Goal: Task Accomplishment & Management: Complete application form

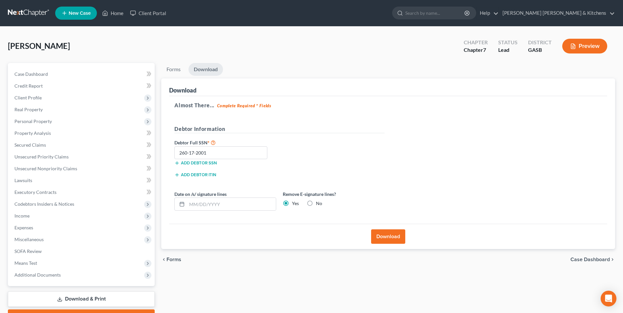
click at [88, 14] on span "New Case" at bounding box center [80, 13] width 22 height 5
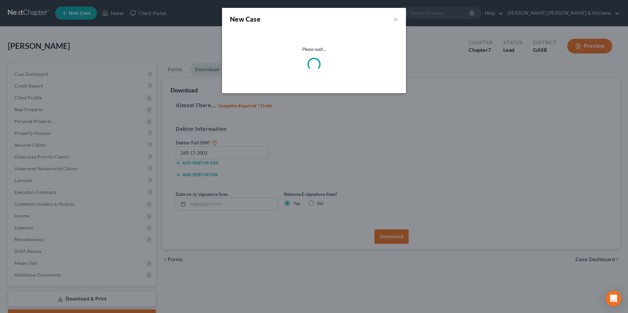
select select "20"
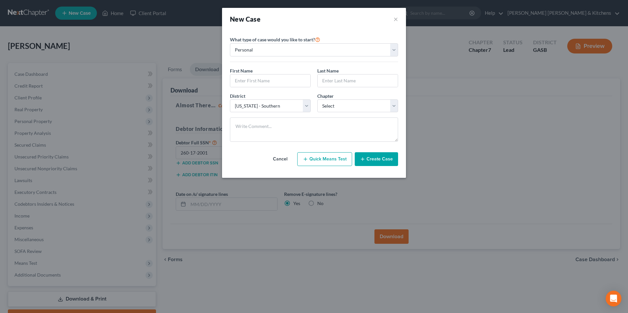
click at [252, 256] on div "New Case × Please select case type * Bankruptcy Bankruptcy What type of case wo…" at bounding box center [314, 156] width 628 height 313
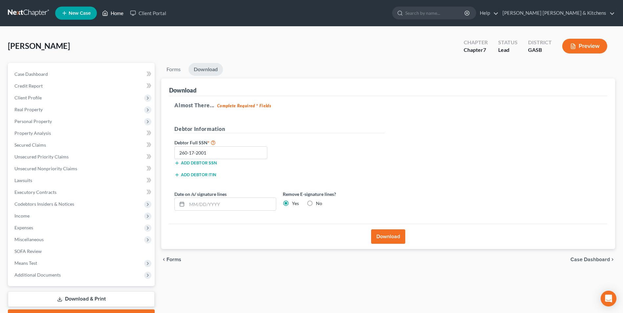
click at [115, 12] on link "Home" at bounding box center [113, 13] width 28 height 12
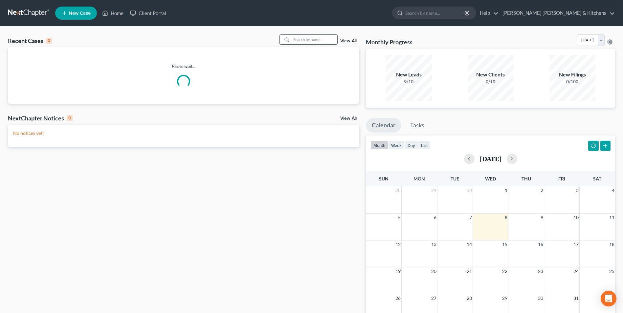
click at [299, 39] on input "search" at bounding box center [314, 40] width 46 height 10
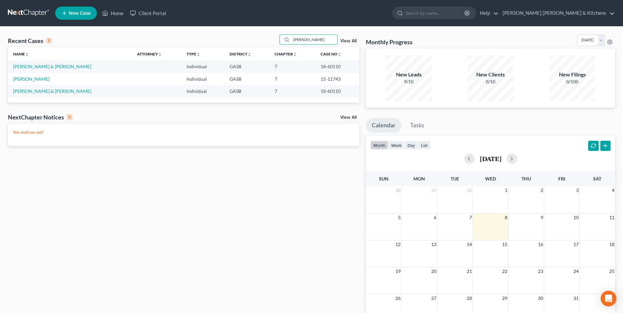
type input "[PERSON_NAME]"
click at [80, 12] on span "New Case" at bounding box center [80, 13] width 22 height 5
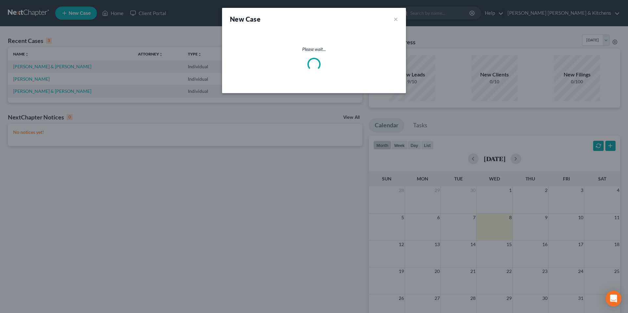
select select "20"
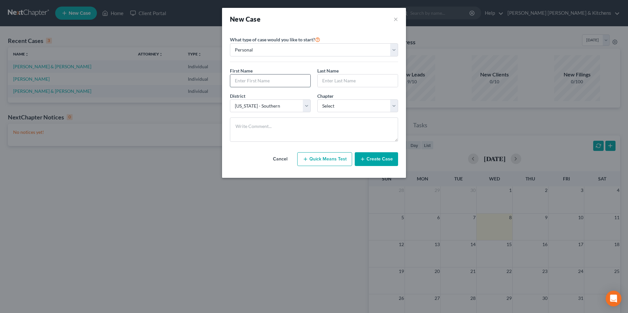
drag, startPoint x: 256, startPoint y: 86, endPoint x: 259, endPoint y: 78, distance: 8.8
click at [256, 86] on input "text" at bounding box center [270, 81] width 80 height 12
type input "[PERSON_NAME]"
drag, startPoint x: 326, startPoint y: 106, endPoint x: 327, endPoint y: 113, distance: 7.3
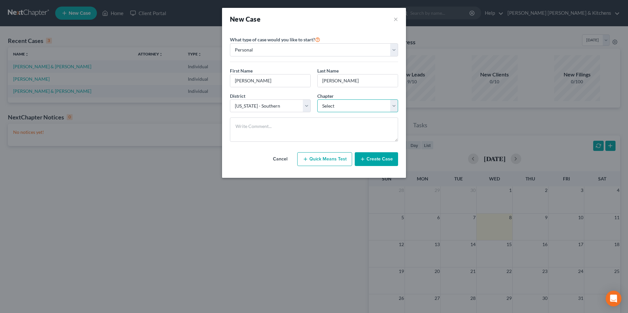
click at [327, 106] on select "Select 7 11 12 13" at bounding box center [357, 106] width 81 height 13
select select "3"
click at [317, 100] on select "Select 7 11 12 13" at bounding box center [357, 106] width 81 height 13
drag, startPoint x: 370, startPoint y: 161, endPoint x: 369, endPoint y: 149, distance: 11.9
click at [370, 161] on button "Create Case" at bounding box center [376, 159] width 43 height 14
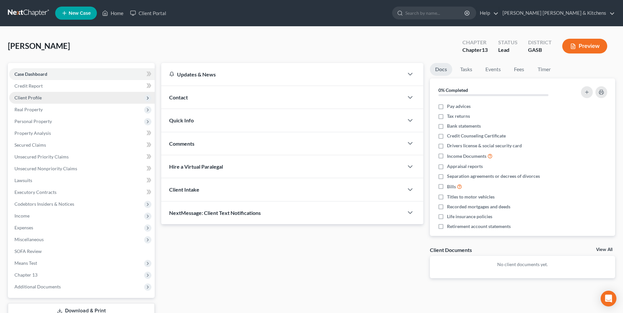
click at [21, 99] on span "Client Profile" at bounding box center [27, 98] width 27 height 6
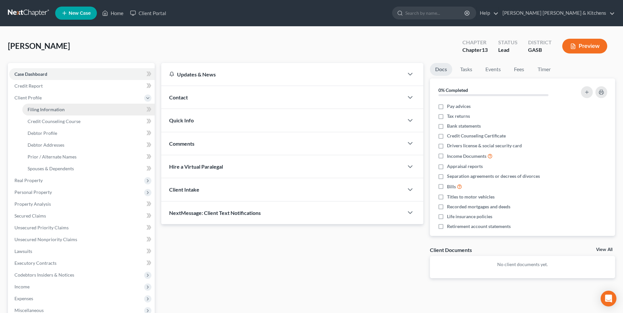
click at [37, 109] on span "Filing Information" at bounding box center [46, 110] width 37 height 6
select select "1"
select select "0"
select select "3"
select select "20"
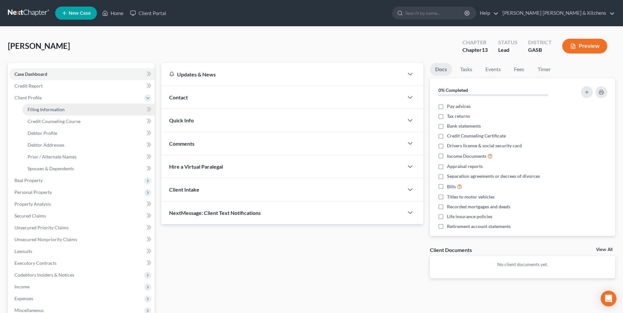
select select "0"
select select "10"
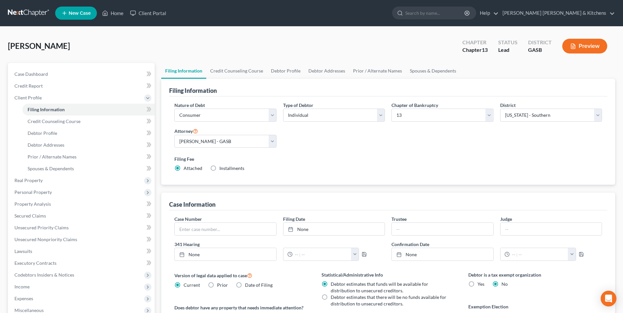
click at [220, 168] on label "Installments Installments" at bounding box center [232, 168] width 25 height 7
click at [222, 168] on input "Installments Installments" at bounding box center [224, 167] width 4 height 4
radio input "true"
radio input "false"
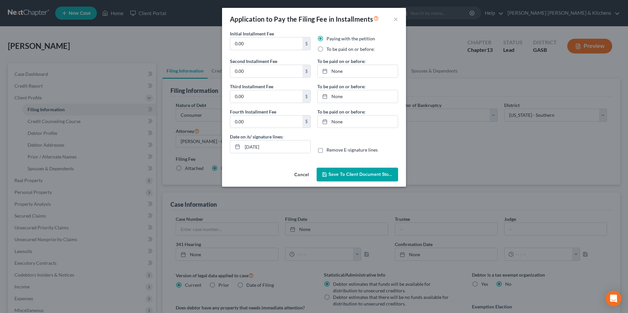
drag, startPoint x: 257, startPoint y: 46, endPoint x: 226, endPoint y: 40, distance: 31.1
click at [227, 41] on div "Initial Installment Fee 0.00 $" at bounding box center [270, 44] width 87 height 28
type input "313.00"
drag, startPoint x: 320, startPoint y: 51, endPoint x: 341, endPoint y: 80, distance: 35.1
click at [327, 51] on label "To be paid on or before:" at bounding box center [351, 49] width 48 height 7
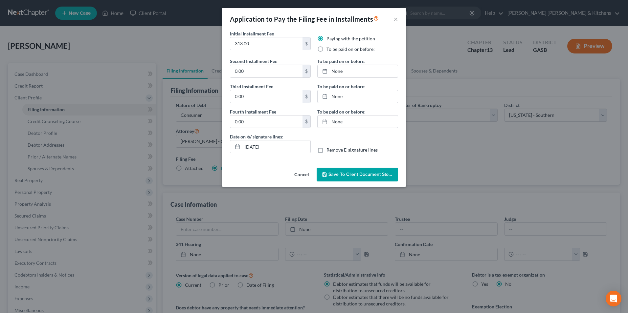
click at [329, 50] on input "To be paid on or before:" at bounding box center [331, 48] width 4 height 4
radio input "true"
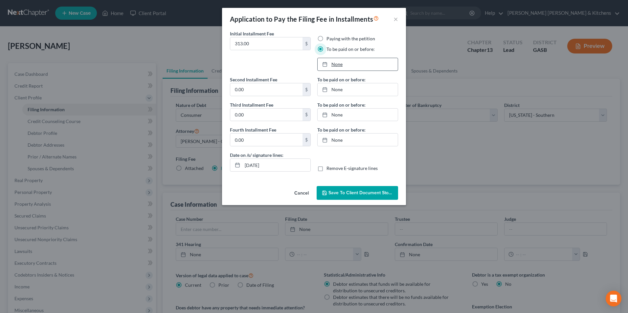
type input "[DATE]"
click at [336, 67] on link "None" at bounding box center [358, 64] width 80 height 12
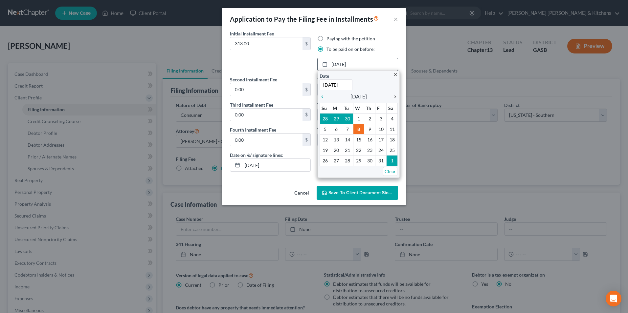
click at [394, 99] on icon "chevron_right" at bounding box center [393, 96] width 9 height 5
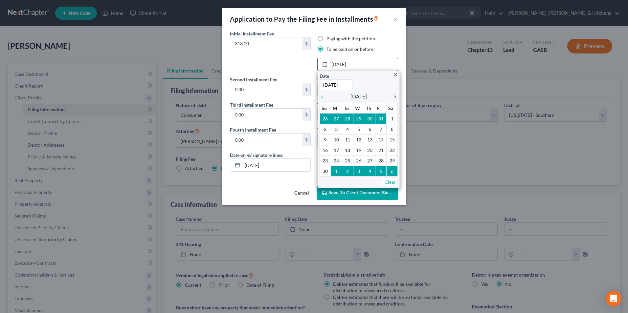
click at [394, 99] on icon "chevron_right" at bounding box center [393, 96] width 9 height 5
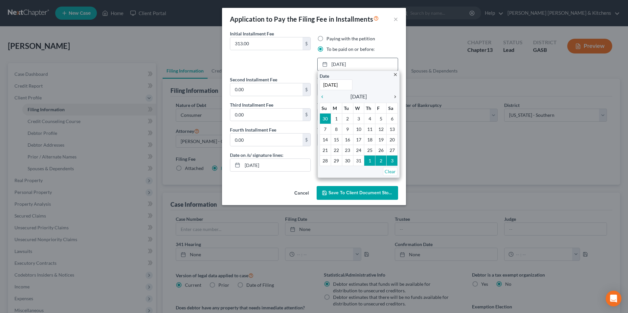
click at [394, 99] on icon "chevron_right" at bounding box center [393, 96] width 9 height 5
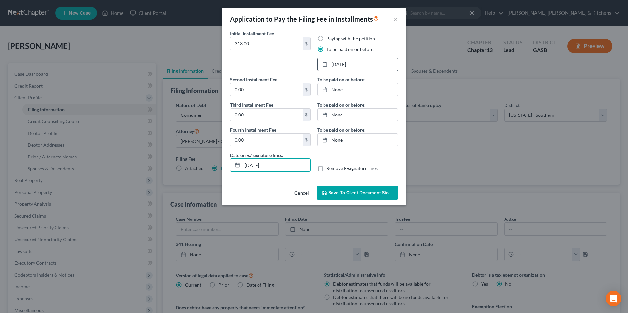
drag, startPoint x: 274, startPoint y: 170, endPoint x: 218, endPoint y: 177, distance: 56.7
click at [221, 183] on div "Application to Pay the Filing Fee in Installments × Initial Installment Fee 313…" at bounding box center [314, 156] width 628 height 313
click at [327, 171] on label "Remove E-signature lines" at bounding box center [352, 168] width 51 height 7
click at [329, 170] on input "Remove E-signature lines" at bounding box center [331, 167] width 4 height 4
checkbox input "true"
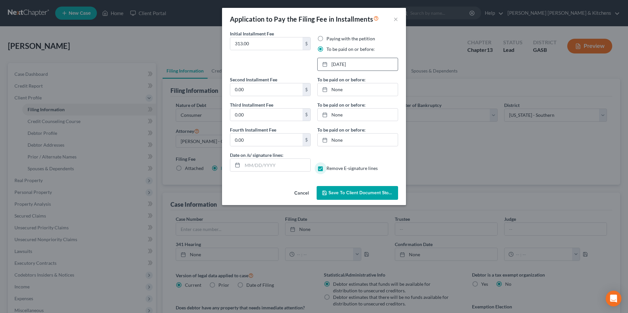
click at [351, 193] on span "Save to Client Document Storage" at bounding box center [364, 193] width 70 height 6
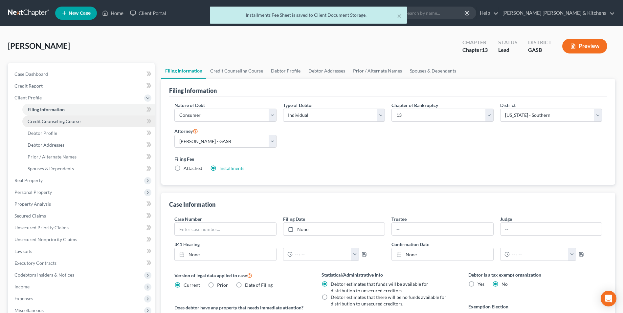
click at [50, 120] on span "Credit Counseling Course" at bounding box center [54, 122] width 53 height 6
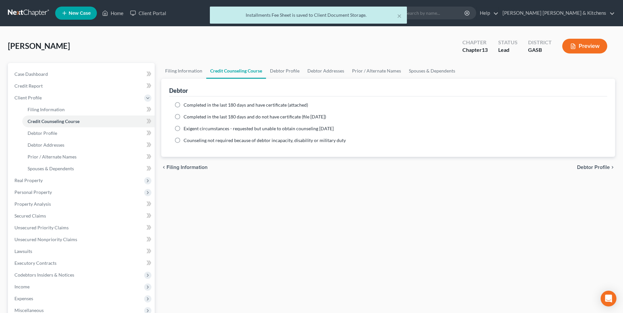
click at [184, 106] on label "Completed in the last 180 days and have certificate (attached)" at bounding box center [246, 105] width 125 height 7
click at [186, 106] on input "Completed in the last 180 days and have certificate (attached)" at bounding box center [188, 104] width 4 height 4
radio input "true"
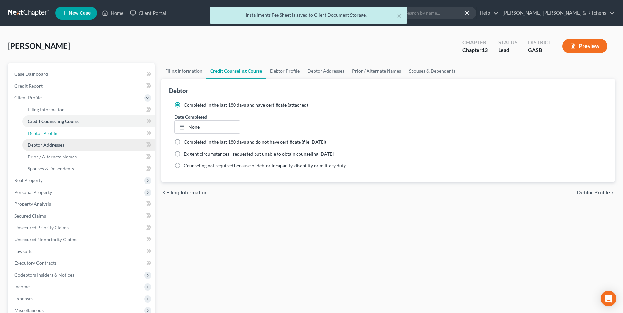
click at [55, 135] on span "Debtor Profile" at bounding box center [43, 133] width 30 height 6
select select "0"
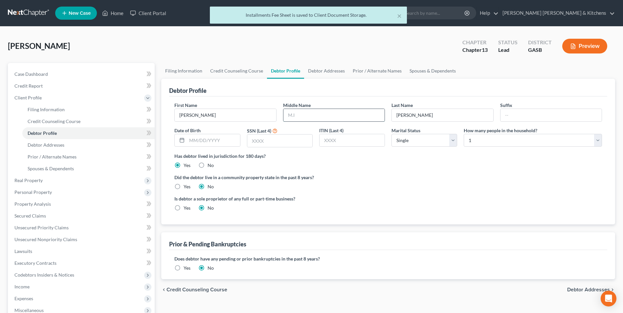
click at [300, 116] on input "text" at bounding box center [334, 115] width 101 height 12
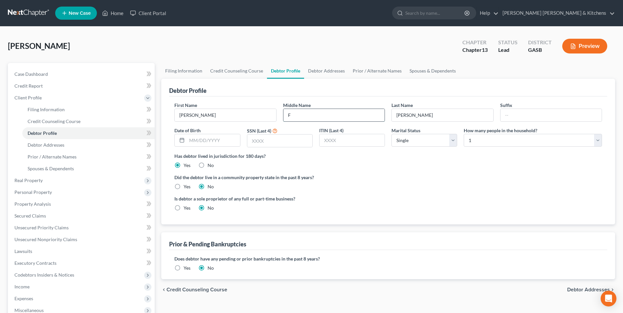
type input "F"
type input "[DATE]"
type input "3814"
drag, startPoint x: 429, startPoint y: 142, endPoint x: 421, endPoint y: 148, distance: 9.9
click at [429, 142] on select "Select Single Married Separated Divorced Widowed" at bounding box center [425, 140] width 66 height 13
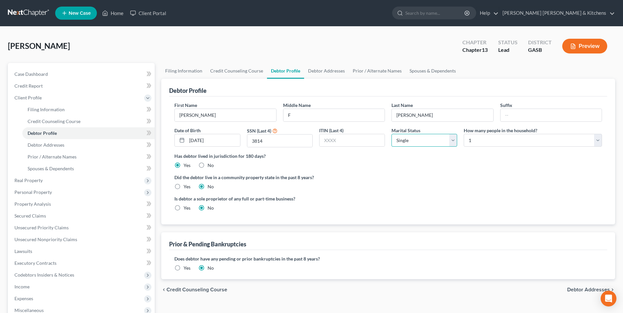
select select "1"
click at [392, 134] on select "Select Single Married Separated Divorced Widowed" at bounding box center [425, 140] width 66 height 13
drag, startPoint x: 476, startPoint y: 141, endPoint x: 477, endPoint y: 145, distance: 4.2
click at [476, 141] on select "Select 1 2 3 4 5 6 7 8 9 10 11 12 13 14 15 16 17 18 19 20" at bounding box center [533, 140] width 138 height 13
select select "1"
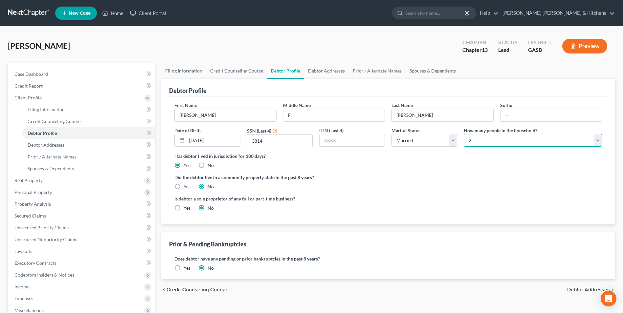
click at [464, 134] on select "Select 1 2 3 4 5 6 7 8 9 10 11 12 13 14 15 16 17 18 19 20" at bounding box center [533, 140] width 138 height 13
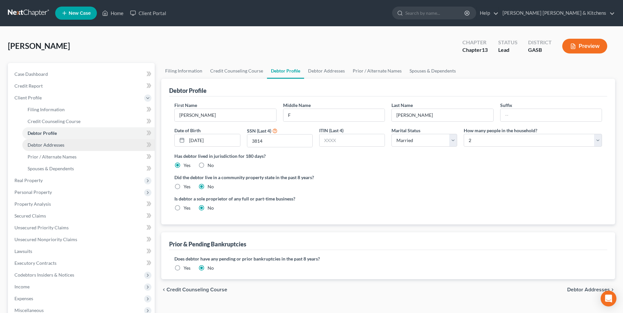
click at [44, 144] on span "Debtor Addresses" at bounding box center [46, 145] width 37 height 6
select select "0"
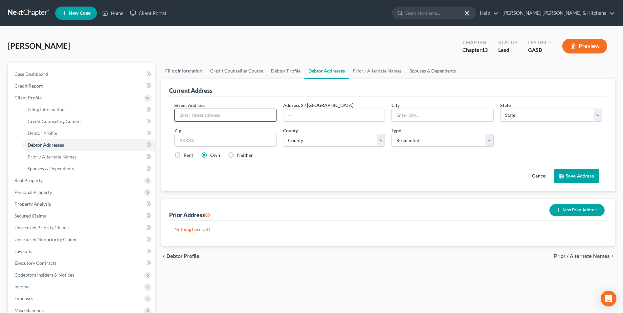
click at [201, 111] on input "text" at bounding box center [225, 115] width 101 height 12
type input "[STREET_ADDRESS][PERSON_NAME]"
type input "30815"
type input "Hephzibah"
select select "10"
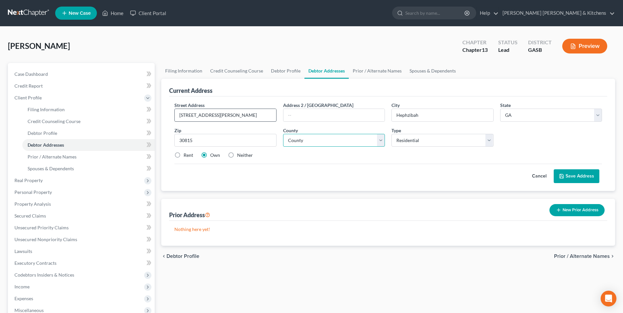
select select "120"
click at [237, 154] on label "Neither" at bounding box center [245, 155] width 16 height 7
click at [240, 154] on input "Neither" at bounding box center [242, 154] width 4 height 4
radio input "true"
click at [573, 178] on button "Save Address" at bounding box center [577, 177] width 46 height 14
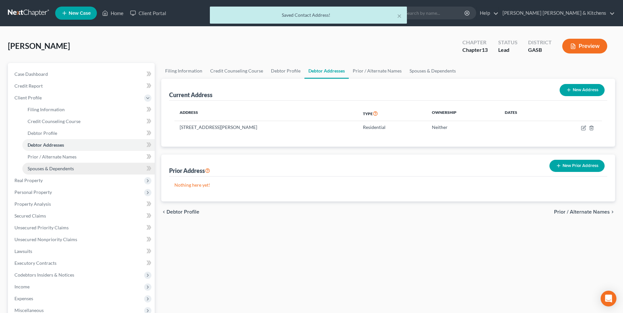
drag, startPoint x: 54, startPoint y: 170, endPoint x: 130, endPoint y: 163, distance: 76.5
click at [54, 170] on span "Spouses & Dependents" at bounding box center [51, 169] width 46 height 6
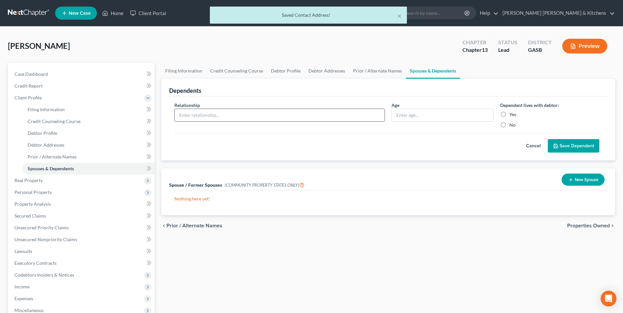
click at [210, 116] on input "text" at bounding box center [280, 115] width 210 height 12
type input "spouse"
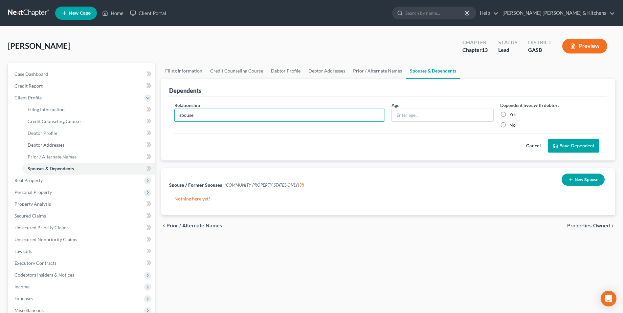
click at [510, 118] on label "Yes" at bounding box center [513, 114] width 7 height 7
click at [512, 116] on input "Yes" at bounding box center [514, 113] width 4 height 4
radio input "true"
click at [585, 144] on button "Save Dependent" at bounding box center [574, 146] width 52 height 14
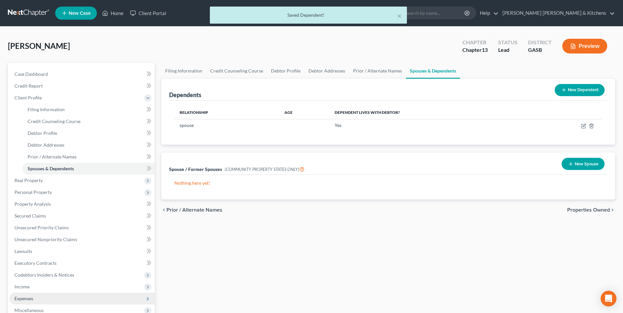
click at [25, 295] on span "Expenses" at bounding box center [82, 299] width 146 height 12
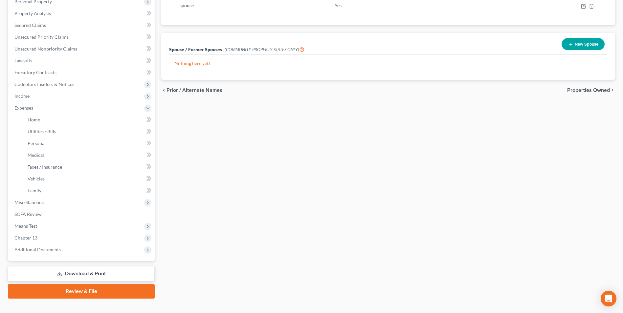
scroll to position [130, 0]
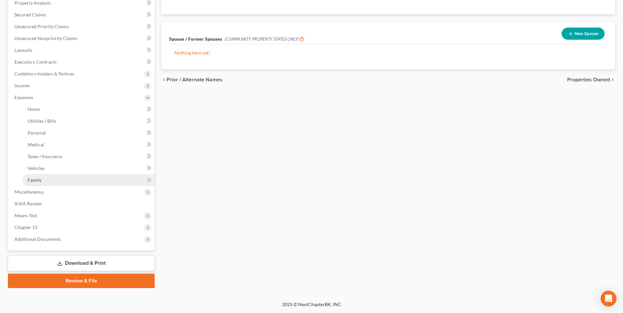
click at [41, 181] on link "Family" at bounding box center [88, 180] width 132 height 12
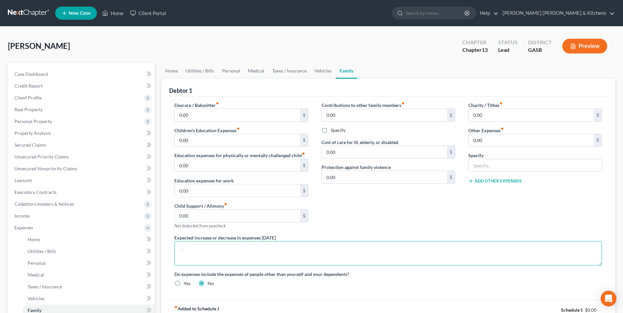
click at [232, 251] on textarea at bounding box center [388, 254] width 428 height 24
type textarea "home in husband's name"
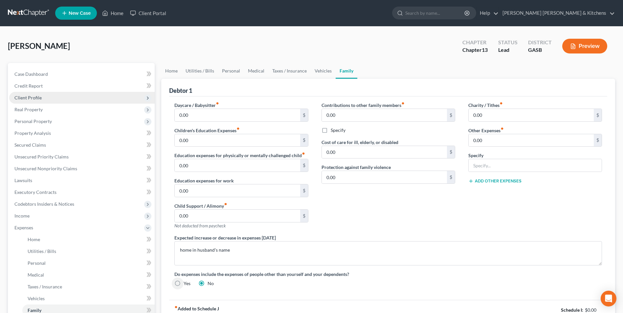
click at [35, 97] on span "Client Profile" at bounding box center [27, 98] width 27 height 6
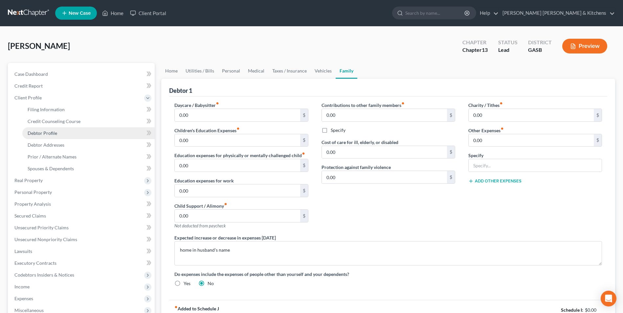
click at [40, 131] on span "Debtor Profile" at bounding box center [43, 133] width 30 height 6
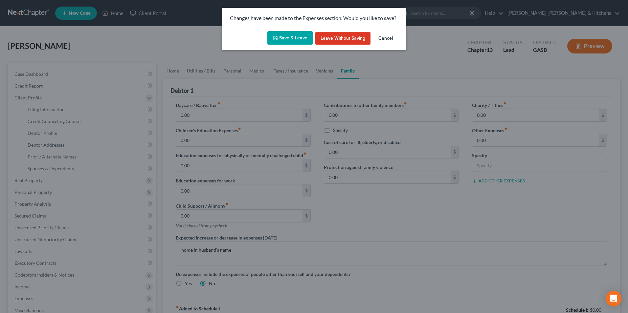
click at [286, 31] on button "Save & Leave" at bounding box center [289, 38] width 45 height 14
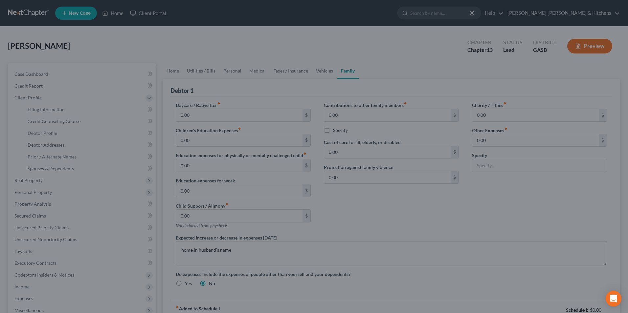
select select "1"
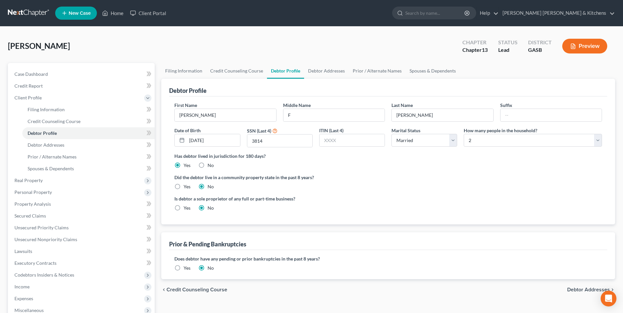
click at [184, 269] on label "Yes" at bounding box center [187, 268] width 7 height 7
click at [186, 269] on input "Yes" at bounding box center [188, 267] width 4 height 4
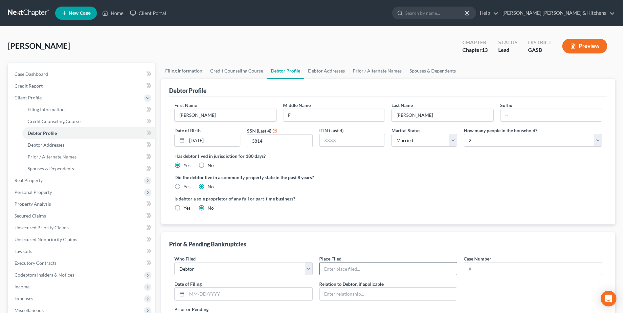
click at [357, 275] on input "text" at bounding box center [389, 269] width 138 height 12
type input "Southern ([PERSON_NAME] [DATE])"
type input "15-11165"
type input "[DATE]"
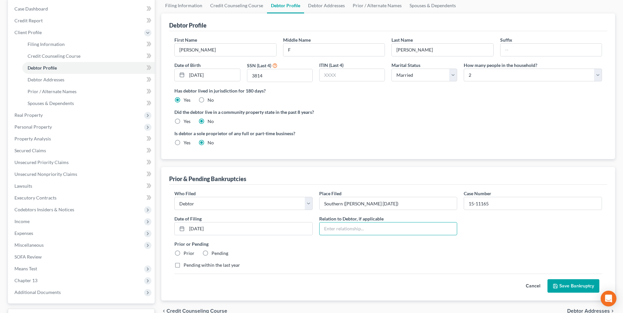
scroll to position [66, 0]
click at [184, 250] on label "Prior" at bounding box center [189, 253] width 11 height 7
click at [186, 250] on input "Prior" at bounding box center [188, 252] width 4 height 4
radio input "true"
click at [570, 285] on button "Save Bankruptcy" at bounding box center [574, 286] width 52 height 14
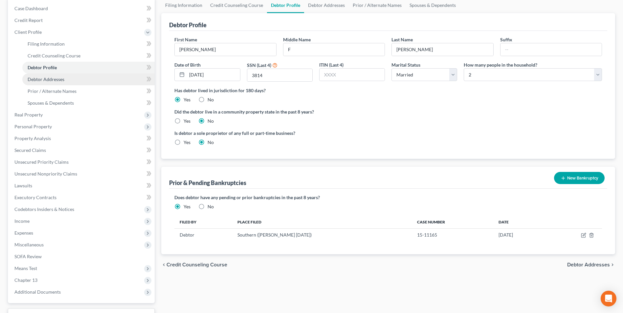
click at [34, 82] on span "Debtor Addresses" at bounding box center [46, 80] width 37 height 6
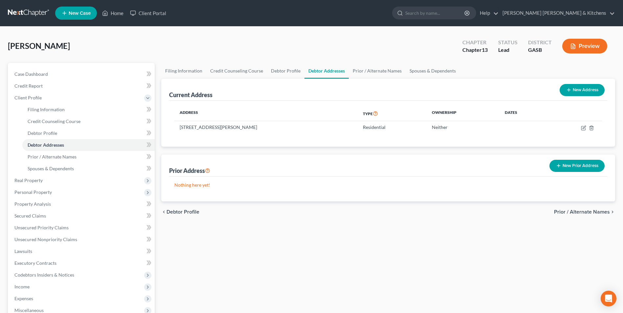
click at [578, 169] on button "New Prior Address" at bounding box center [577, 166] width 55 height 12
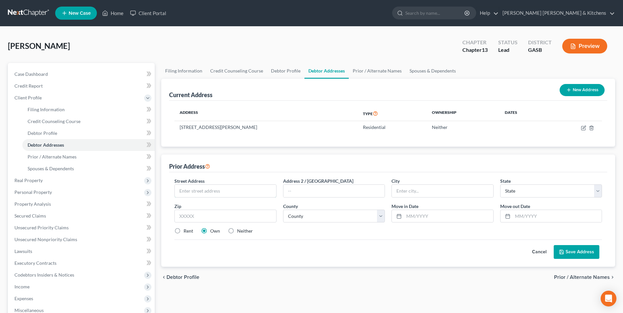
drag, startPoint x: 228, startPoint y: 191, endPoint x: 230, endPoint y: 181, distance: 10.4
click at [228, 191] on input "text" at bounding box center [225, 191] width 101 height 12
type input "[STREET_ADDRESS]"
type input "30909"
type input "Augusta"
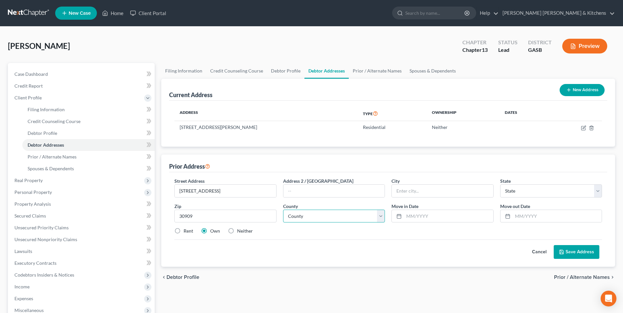
select select "10"
select select "120"
type input "02/2023"
type input "06/2025"
click at [237, 234] on label "Neither" at bounding box center [245, 231] width 16 height 7
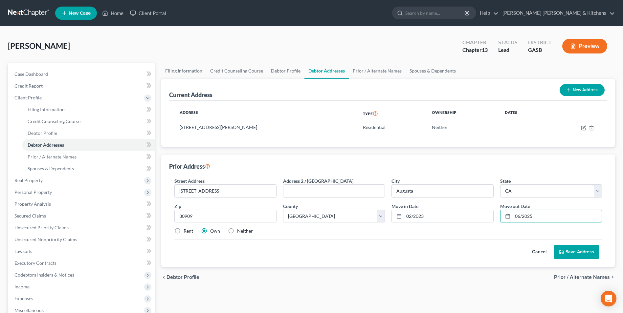
click at [240, 232] on input "Neither" at bounding box center [242, 230] width 4 height 4
radio input "true"
click at [573, 252] on button "Save Address" at bounding box center [577, 252] width 46 height 14
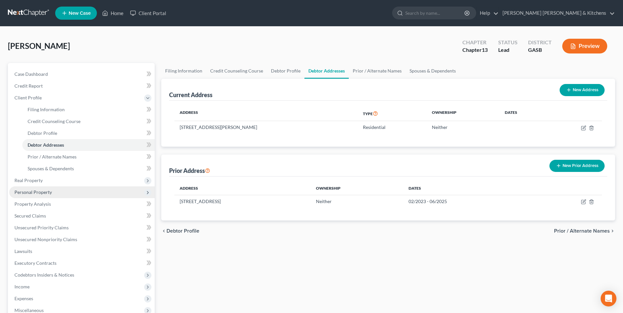
click at [40, 192] on span "Personal Property" at bounding box center [32, 193] width 37 height 6
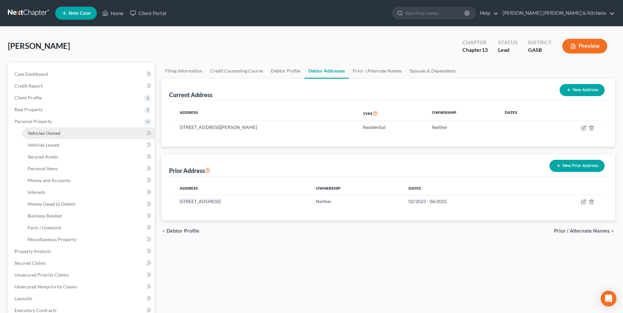
click at [35, 134] on span "Vehicles Owned" at bounding box center [44, 133] width 33 height 6
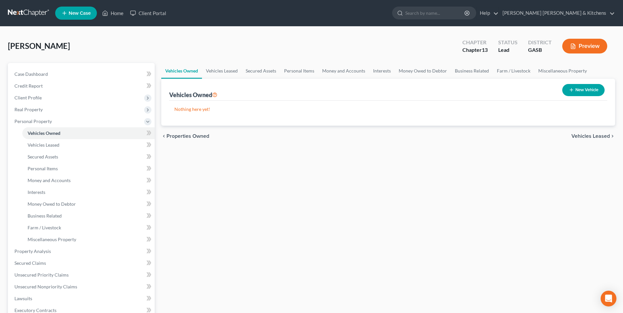
click at [582, 88] on button "New Vehicle" at bounding box center [584, 90] width 42 height 12
select select "0"
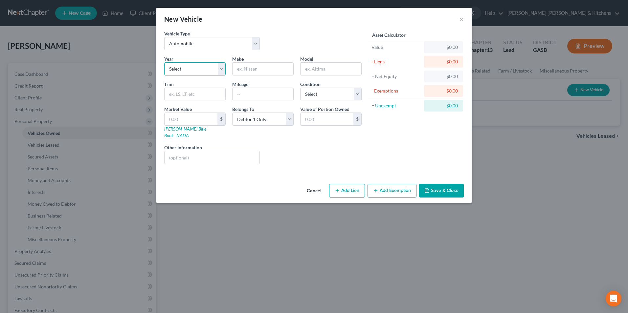
click at [187, 72] on select "Select 2026 2025 2024 2023 2022 2021 2020 2019 2018 2017 2016 2015 2014 2013 20…" at bounding box center [194, 68] width 61 height 13
select select "7"
click at [164, 62] on select "Select 2026 2025 2024 2023 2022 2021 2020 2019 2018 2017 2016 2015 2014 2013 20…" at bounding box center [194, 68] width 61 height 13
click at [252, 71] on input "text" at bounding box center [263, 69] width 61 height 12
type input "GMC"
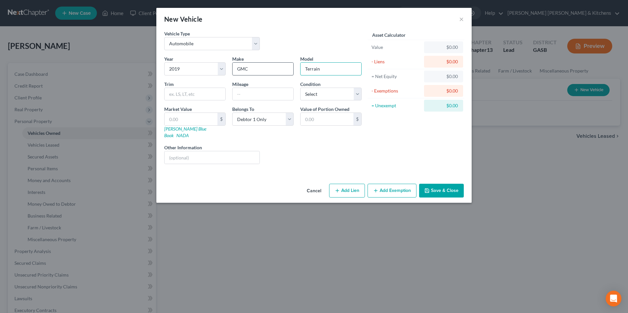
type input "Terrain"
type input "80000"
type input "1"
type input "1.00"
type input "14"
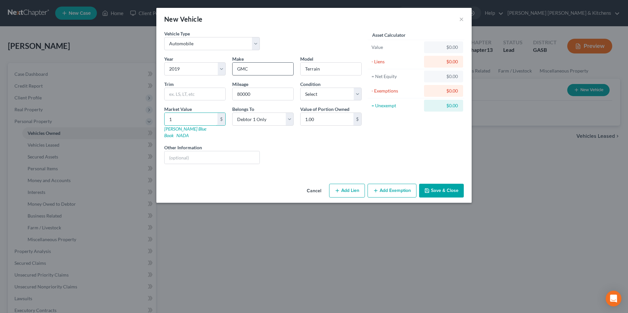
type input "14.00"
type input "148"
type input "148.00"
type input "1487"
type input "1,487.00"
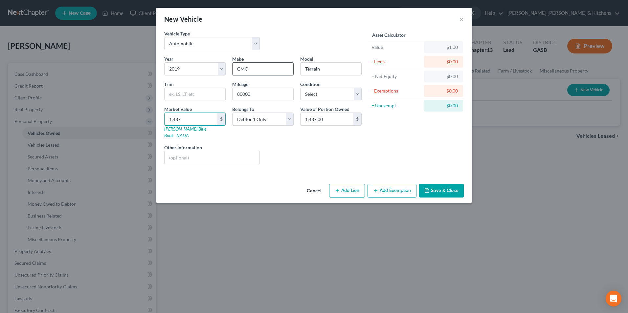
type input "1,4875"
type input "14,875.00"
type input "14,875"
click at [347, 184] on button "Add Lien" at bounding box center [347, 191] width 36 height 14
select select "0"
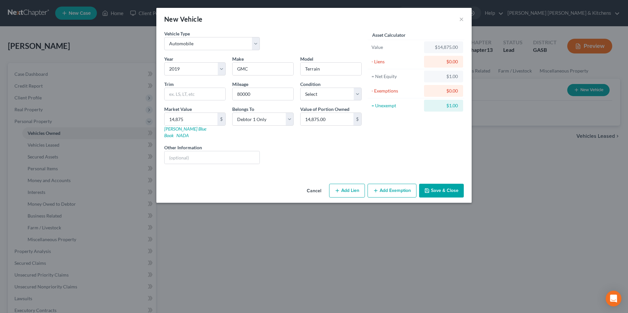
select select "0"
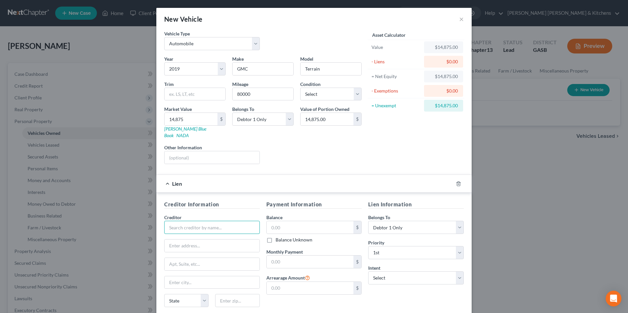
click at [218, 223] on input "text" at bounding box center [212, 227] width 96 height 13
type input "Global Lending"
click at [278, 223] on input "text" at bounding box center [310, 227] width 87 height 12
type input "14,875"
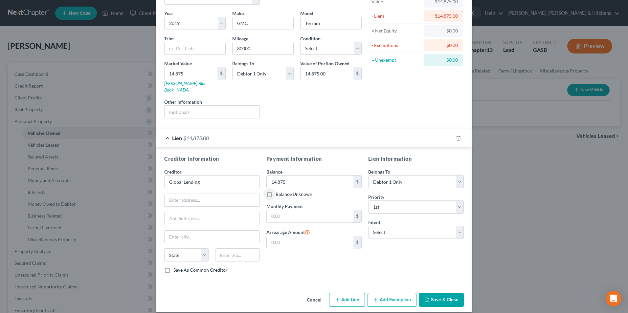
scroll to position [46, 0]
click at [436, 293] on button "Save & Close" at bounding box center [441, 300] width 45 height 14
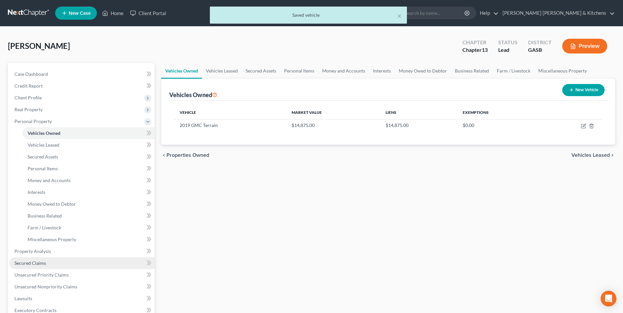
click at [16, 264] on span "Secured Claims" at bounding box center [30, 264] width 32 height 6
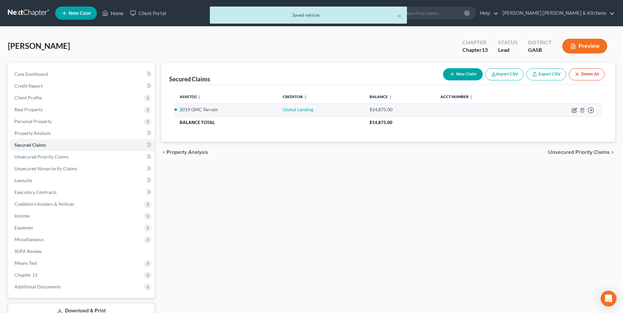
click at [575, 109] on icon "button" at bounding box center [574, 110] width 5 height 5
select select "0"
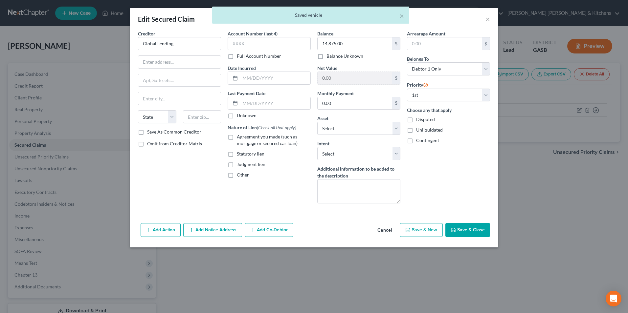
click at [166, 229] on button "Add Action" at bounding box center [161, 230] width 40 height 14
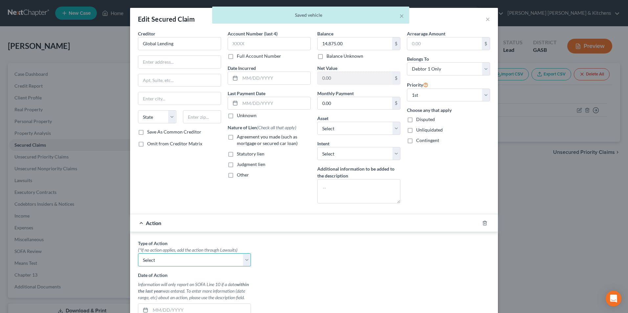
drag, startPoint x: 163, startPoint y: 261, endPoint x: 163, endPoint y: 268, distance: 7.2
click at [163, 261] on select "Select Repossession Garnishment Foreclosure Personal Injury Attached, Seized, O…" at bounding box center [194, 260] width 113 height 13
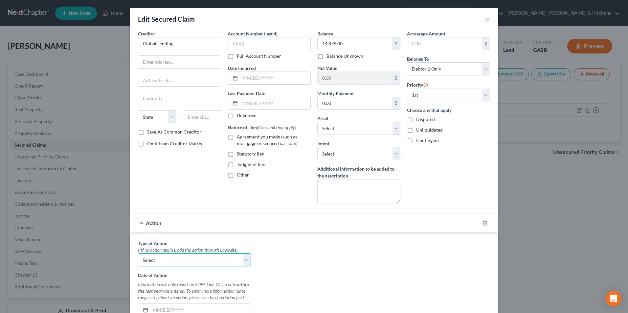
select select "0"
click at [138, 254] on select "Select Repossession Garnishment Foreclosure Personal Injury Attached, Seized, O…" at bounding box center [194, 260] width 113 height 13
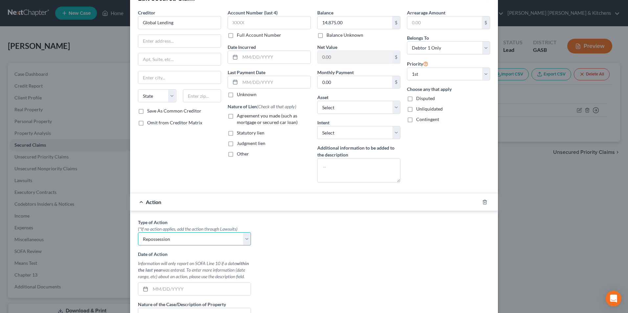
scroll to position [33, 0]
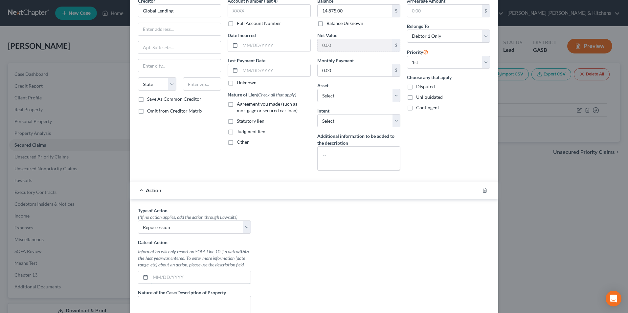
click at [191, 278] on input "text" at bounding box center [201, 277] width 100 height 12
type input "[DATE]"
type textarea "2019 GMC Terrain"
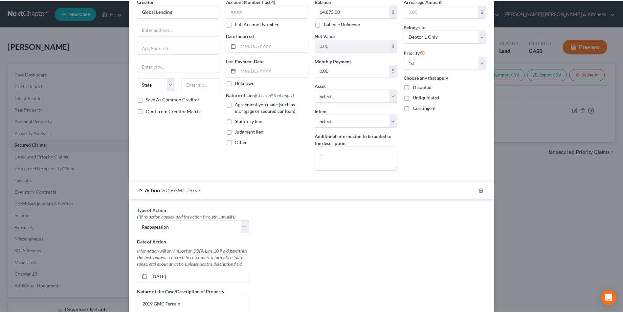
scroll to position [138, 0]
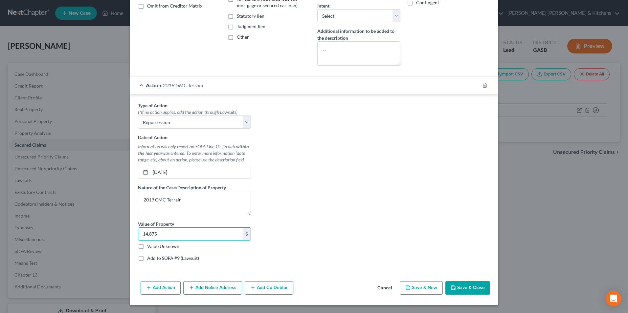
type input "14,875"
click at [478, 286] on button "Save & Close" at bounding box center [468, 289] width 45 height 14
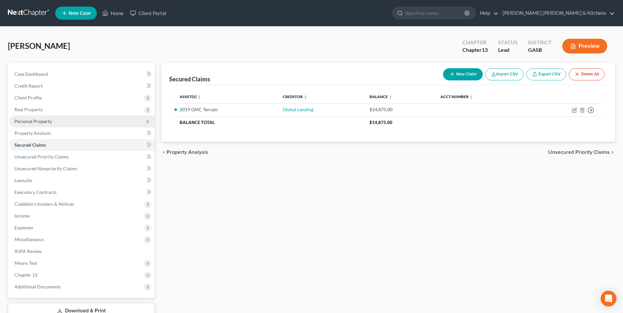
click at [36, 123] on span "Personal Property" at bounding box center [32, 122] width 37 height 6
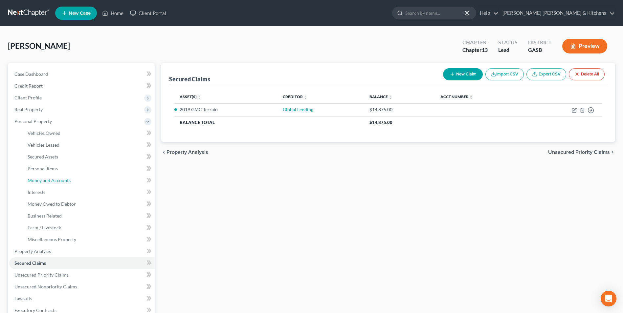
drag, startPoint x: 45, startPoint y: 182, endPoint x: 398, endPoint y: 198, distance: 353.0
click at [45, 182] on span "Money and Accounts" at bounding box center [49, 181] width 43 height 6
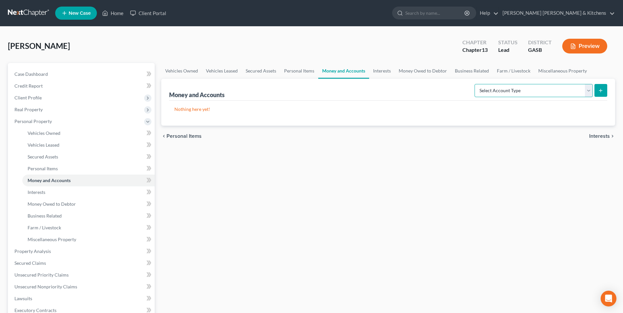
click at [521, 94] on select "Select Account Type Brokerage Cash on Hand Certificates of Deposit Checking Acc…" at bounding box center [534, 90] width 118 height 13
select select "checking"
click at [476, 84] on select "Select Account Type Brokerage Cash on Hand Certificates of Deposit Checking Acc…" at bounding box center [534, 90] width 118 height 13
click at [601, 91] on icon "submit" at bounding box center [600, 90] width 5 height 5
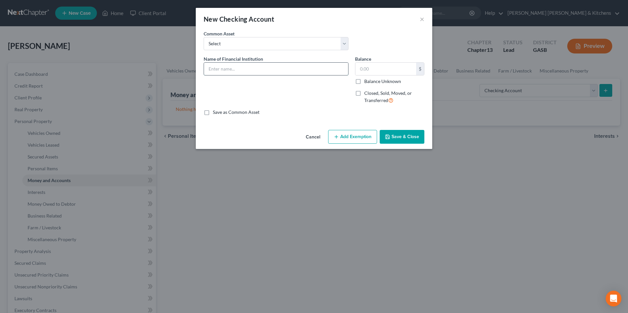
click at [246, 69] on input "text" at bounding box center [276, 69] width 144 height 12
type input "Navy FCU"
type input "0.00"
drag, startPoint x: 400, startPoint y: 131, endPoint x: 404, endPoint y: 129, distance: 3.7
click at [401, 131] on button "Save & Close" at bounding box center [402, 137] width 45 height 14
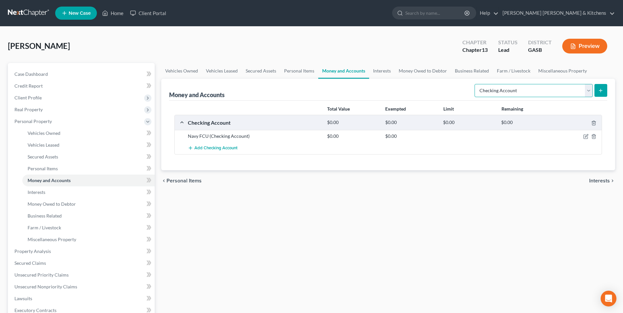
click at [558, 86] on select "Select Account Type Brokerage Cash on Hand Certificates of Deposit Checking Acc…" at bounding box center [534, 90] width 118 height 13
select select "savings"
click at [476, 84] on select "Select Account Type Brokerage Cash on Hand Certificates of Deposit Checking Acc…" at bounding box center [534, 90] width 118 height 13
click at [598, 85] on button "submit" at bounding box center [601, 90] width 13 height 13
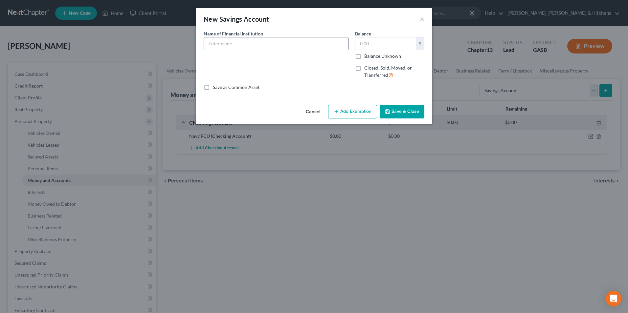
drag, startPoint x: 228, startPoint y: 39, endPoint x: 228, endPoint y: 44, distance: 5.6
click at [228, 39] on input "text" at bounding box center [276, 43] width 144 height 12
type input "Navy FCU"
drag, startPoint x: 373, startPoint y: 46, endPoint x: 347, endPoint y: 48, distance: 26.4
click at [346, 47] on div "Name of Financial Institution * Navy FCU Balance 0.00 $ Balance Unknown Balance…" at bounding box center [313, 57] width 227 height 54
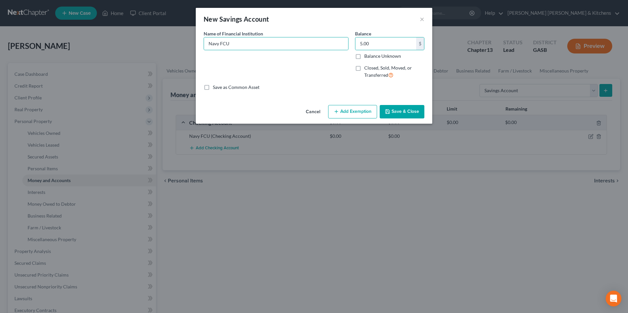
type input "5.00"
click at [360, 114] on button "Add Exemption" at bounding box center [352, 112] width 49 height 14
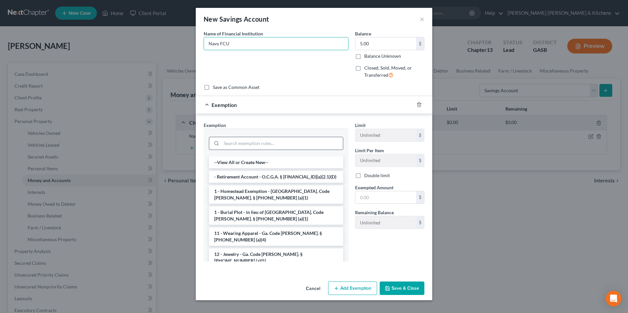
click at [239, 145] on input "search" at bounding box center [282, 143] width 122 height 12
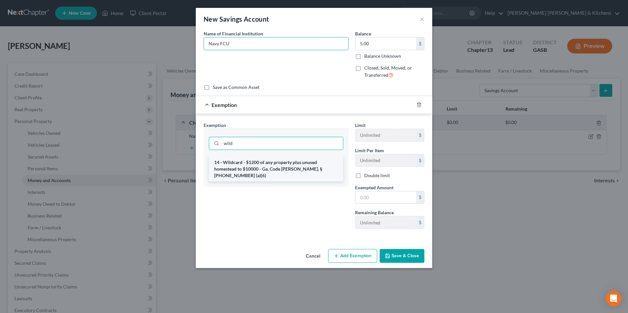
type input "wild"
click at [243, 169] on li "14 - Wildcard - $1200 of any property plus unused homestead to $10000 - Ga. Cod…" at bounding box center [276, 169] width 134 height 25
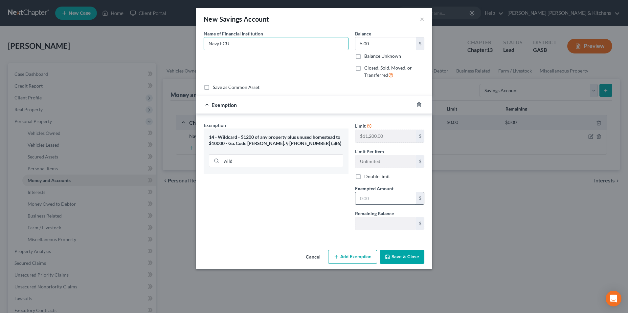
click at [371, 202] on input "text" at bounding box center [386, 199] width 61 height 12
type input "5.00"
click at [408, 261] on button "Save & Close" at bounding box center [402, 257] width 45 height 14
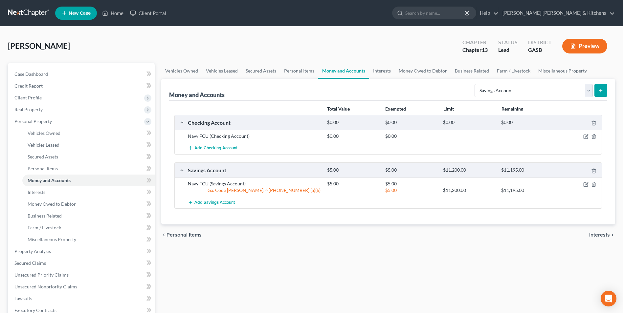
click at [606, 87] on button "submit" at bounding box center [601, 90] width 13 height 13
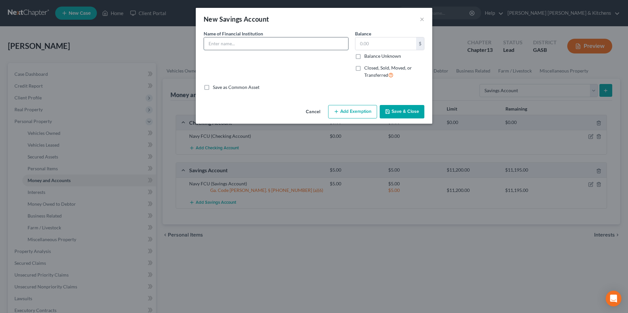
click at [225, 41] on input "text" at bounding box center [276, 43] width 144 height 12
type input "SRP FCU"
click at [379, 46] on input "text" at bounding box center [386, 43] width 61 height 12
type input "0.00"
click at [405, 113] on button "Save & Close" at bounding box center [402, 112] width 45 height 14
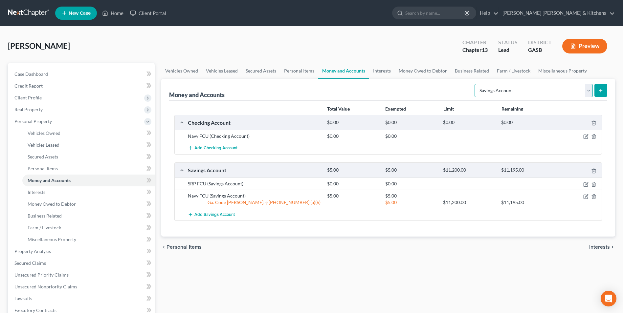
click at [499, 92] on select "Select Account Type Brokerage Cash on Hand Certificates of Deposit Checking Acc…" at bounding box center [534, 90] width 118 height 13
select select "checking"
click at [476, 84] on select "Select Account Type Brokerage Cash on Hand Certificates of Deposit Checking Acc…" at bounding box center [534, 90] width 118 height 13
click at [600, 89] on icon "submit" at bounding box center [600, 90] width 5 height 5
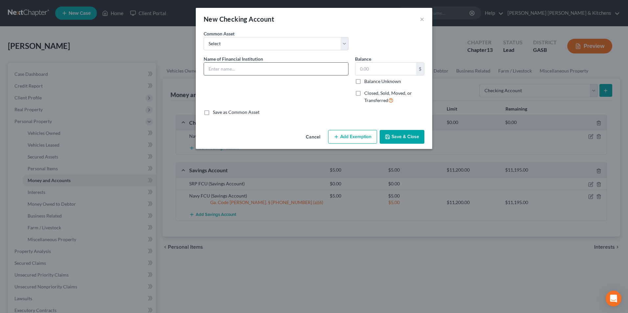
click at [256, 68] on input "text" at bounding box center [276, 69] width 144 height 12
type input "SRP FCU"
type input "0.00"
click at [409, 135] on button "Save & Close" at bounding box center [402, 137] width 45 height 14
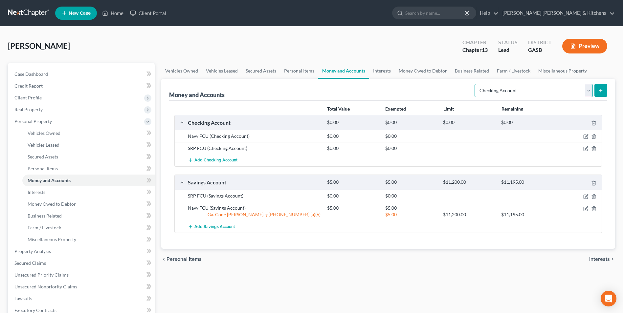
drag, startPoint x: 526, startPoint y: 86, endPoint x: 527, endPoint y: 97, distance: 10.8
click at [526, 86] on select "Select Account Type Brokerage Cash on Hand Certificates of Deposit Checking Acc…" at bounding box center [534, 90] width 118 height 13
select select "other"
click at [476, 84] on select "Select Account Type Brokerage Cash on Hand Certificates of Deposit Checking Acc…" at bounding box center [534, 90] width 118 height 13
click at [602, 93] on icon "submit" at bounding box center [600, 90] width 5 height 5
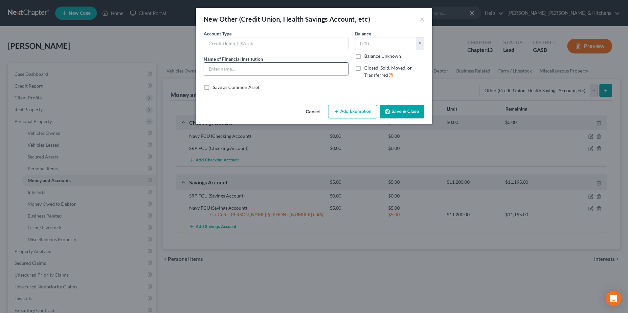
click at [257, 69] on input "text" at bounding box center [276, 69] width 144 height 12
type input "cash app"
click at [368, 48] on input "text" at bounding box center [386, 43] width 61 height 12
type input "0.12"
click at [348, 113] on button "Add Exemption" at bounding box center [352, 112] width 49 height 14
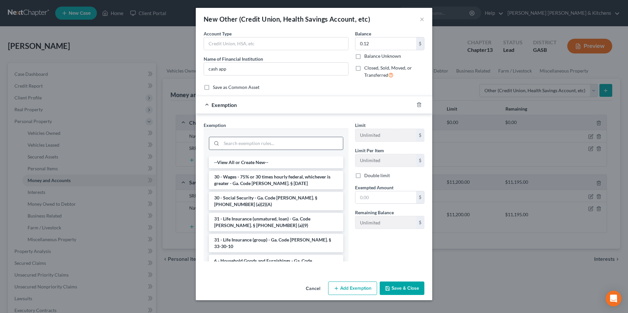
click at [285, 145] on input "search" at bounding box center [282, 143] width 122 height 12
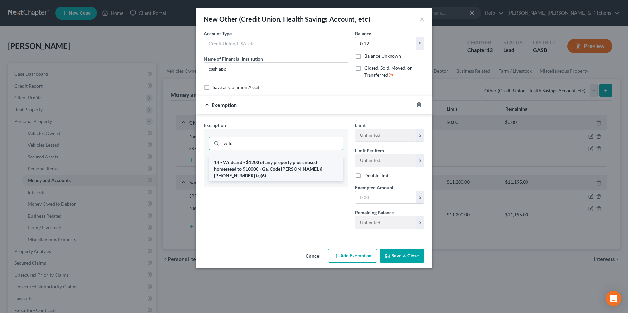
type input "wild"
drag, startPoint x: 277, startPoint y: 169, endPoint x: 343, endPoint y: 187, distance: 68.6
click at [280, 169] on li "14 - Wildcard - $1200 of any property plus unused homestead to $10000 - Ga. Cod…" at bounding box center [276, 169] width 134 height 25
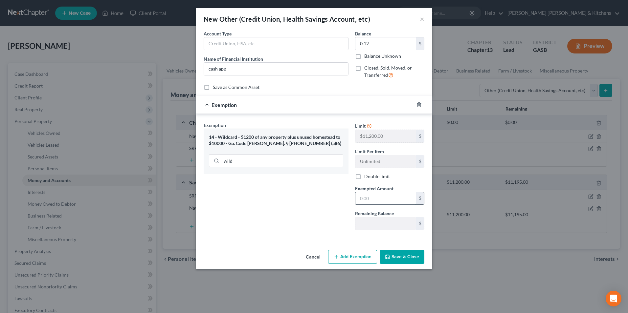
drag, startPoint x: 376, startPoint y: 203, endPoint x: 388, endPoint y: 197, distance: 13.7
click at [376, 203] on input "text" at bounding box center [386, 199] width 61 height 12
type input "0.12"
click at [406, 261] on button "Save & Close" at bounding box center [402, 257] width 45 height 14
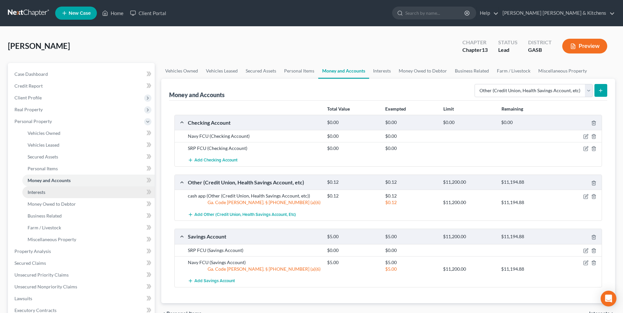
click at [33, 193] on span "Interests" at bounding box center [37, 193] width 18 height 6
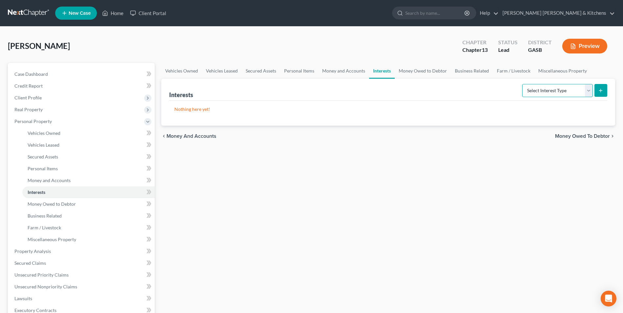
click at [559, 86] on select "Select Interest Type 401K Annuity Bond Education IRA Government Bond Government…" at bounding box center [557, 90] width 71 height 13
select select "term_life_insurance"
click at [523, 84] on select "Select Interest Type 401K Annuity Bond Education IRA Government Bond Government…" at bounding box center [557, 90] width 71 height 13
click at [601, 91] on line "submit" at bounding box center [601, 91] width 3 height 0
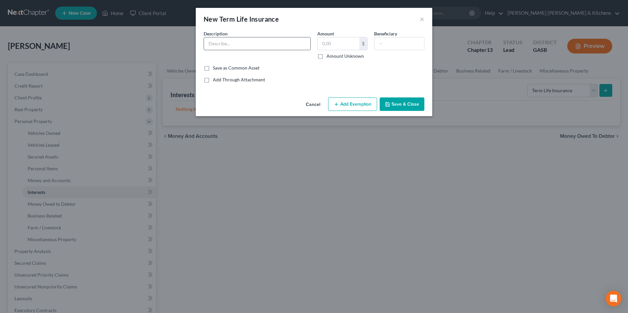
click at [214, 40] on input "text" at bounding box center [257, 43] width 106 height 12
type input "Policy thru retirement"
click at [332, 47] on input "text" at bounding box center [339, 43] width 42 height 12
type input "0.00"
click at [383, 48] on input "text" at bounding box center [400, 43] width 50 height 12
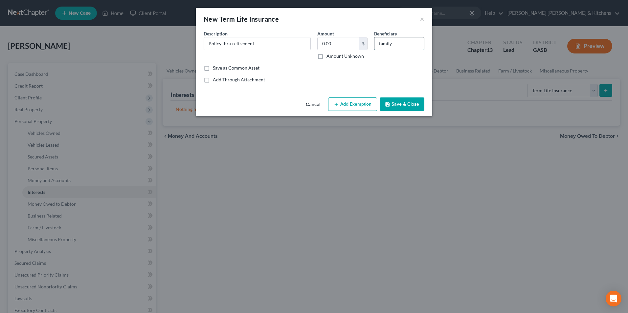
type input "family"
click at [395, 101] on button "Save & Close" at bounding box center [402, 105] width 45 height 14
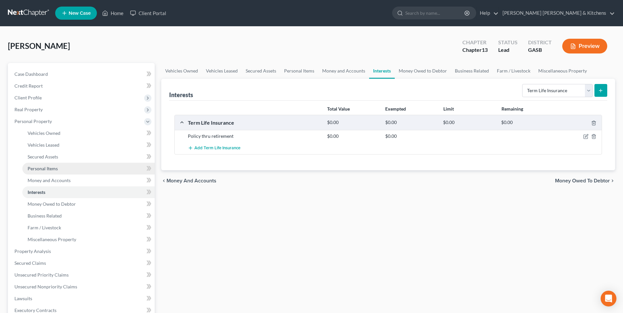
click at [49, 171] on span "Personal Items" at bounding box center [43, 169] width 30 height 6
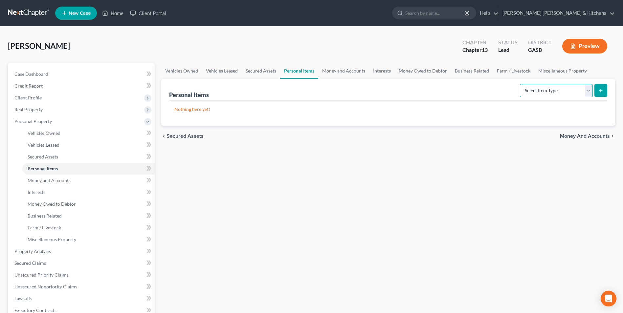
click at [528, 89] on select "Select Item Type Clothing Collectibles Of Value Electronics Firearms Household …" at bounding box center [556, 90] width 73 height 13
select select "clothing"
click at [521, 84] on select "Select Item Type Clothing Collectibles Of Value Electronics Firearms Household …" at bounding box center [556, 90] width 73 height 13
click at [602, 94] on button "submit" at bounding box center [601, 90] width 13 height 13
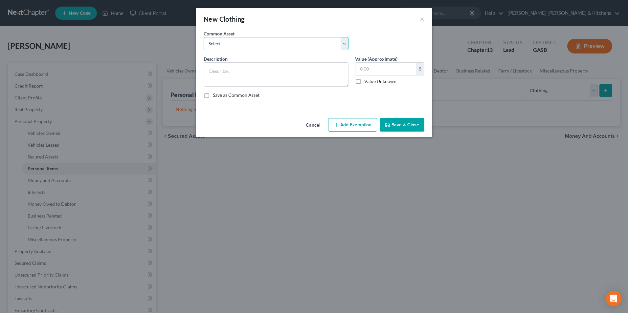
drag, startPoint x: 224, startPoint y: 42, endPoint x: 228, endPoint y: 51, distance: 9.1
click at [223, 42] on select "Select misc wearing apparel on person & at residence" at bounding box center [276, 43] width 145 height 13
select select "0"
click at [204, 37] on select "Select misc wearing apparel on person & at residence" at bounding box center [276, 43] width 145 height 13
type textarea "misc wearing apparel on person & at residence"
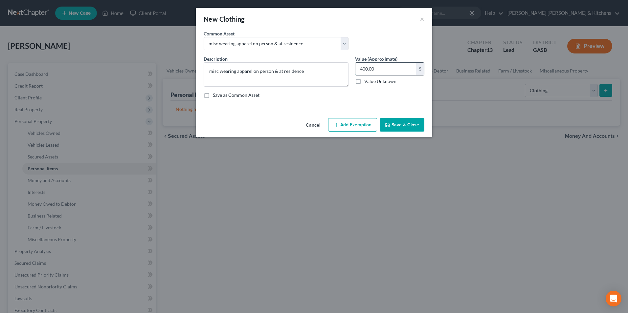
click at [382, 71] on input "400.00" at bounding box center [386, 69] width 61 height 12
type input "500"
click at [356, 130] on button "Add Exemption" at bounding box center [352, 125] width 49 height 14
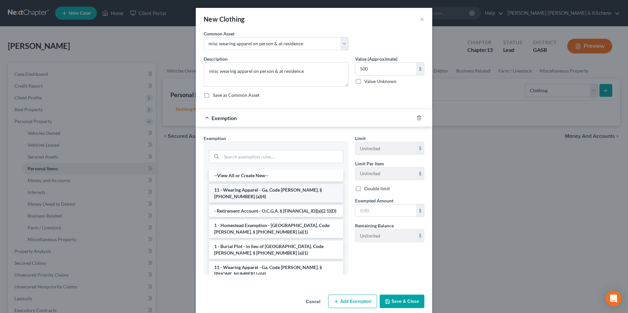
click at [229, 193] on li "11 - Wearing Apparel - Ga. Code [PERSON_NAME]. § [PHONE_NUMBER] (a)(4)" at bounding box center [276, 193] width 134 height 18
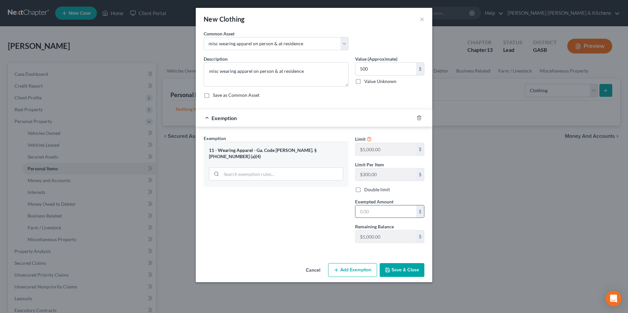
click at [375, 213] on input "text" at bounding box center [386, 212] width 61 height 12
type input "500"
click at [412, 271] on button "Save & Close" at bounding box center [402, 271] width 45 height 14
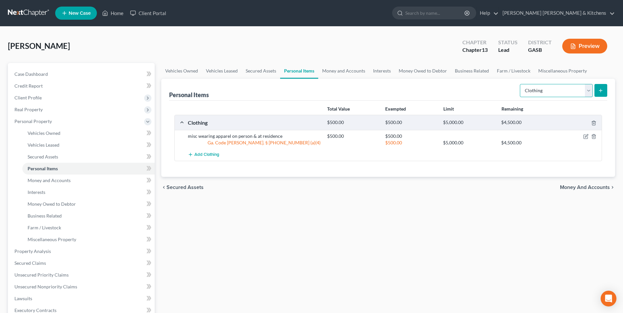
drag, startPoint x: 550, startPoint y: 94, endPoint x: 550, endPoint y: 98, distance: 3.9
click at [550, 94] on select "Select Item Type Clothing Collectibles Of Value Electronics Firearms Household …" at bounding box center [556, 90] width 73 height 13
select select "electronics"
click at [521, 84] on select "Select Item Type Clothing Collectibles Of Value Electronics Firearms Household …" at bounding box center [556, 90] width 73 height 13
click at [601, 89] on line "submit" at bounding box center [601, 90] width 0 height 3
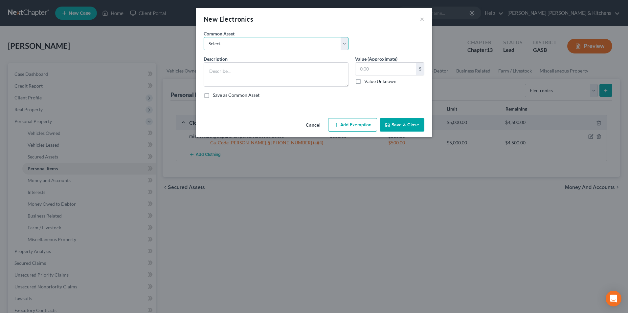
drag, startPoint x: 236, startPoint y: 43, endPoint x: 234, endPoint y: 48, distance: 5.3
click at [236, 43] on select "Select misc electronics located at residence 1/2 interest w/spouse - misc elect…" at bounding box center [276, 43] width 145 height 13
select select "1"
click at [204, 37] on select "Select misc electronics located at residence 1/2 interest w/spouse - misc elect…" at bounding box center [276, 43] width 145 height 13
type textarea "1/2 interest w/spouse - misc electronics located at residence (no single item v…"
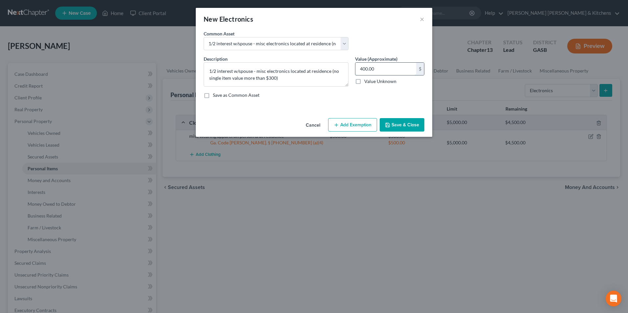
click at [383, 71] on input "400.00" at bounding box center [386, 69] width 61 height 12
type input "200"
click at [352, 130] on button "Add Exemption" at bounding box center [352, 125] width 49 height 14
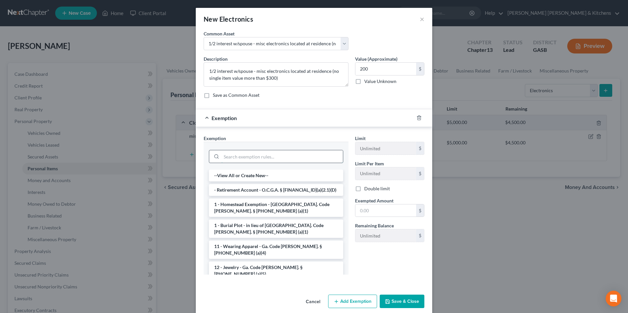
click at [257, 160] on input "search" at bounding box center [282, 157] width 122 height 12
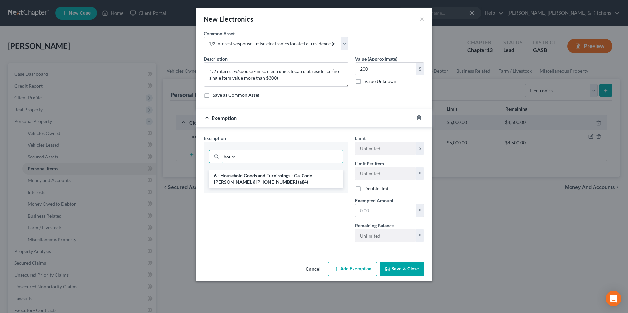
type input "house"
click at [274, 174] on li "6 - Household Goods and Furnishings - Ga. Code [PERSON_NAME]. § [PHONE_NUMBER] …" at bounding box center [276, 179] width 134 height 18
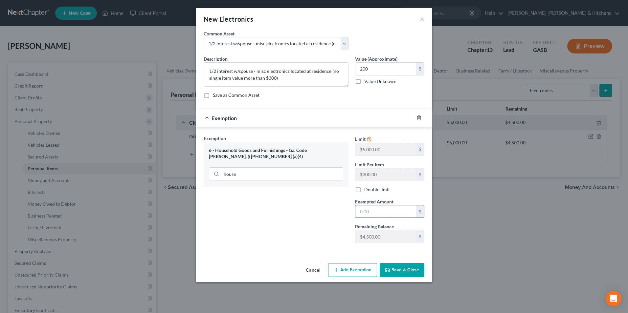
drag, startPoint x: 363, startPoint y: 211, endPoint x: 364, endPoint y: 206, distance: 4.9
click at [363, 211] on input "text" at bounding box center [386, 212] width 61 height 12
type input "200"
click at [393, 270] on button "Save & Close" at bounding box center [402, 271] width 45 height 14
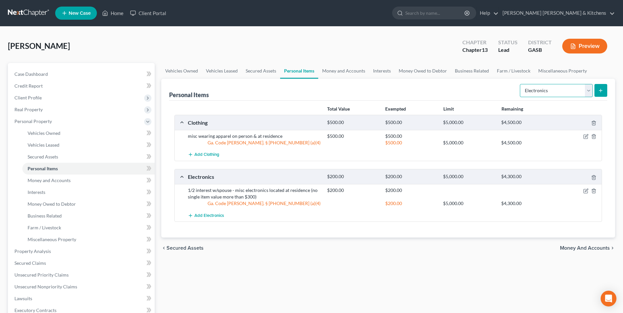
drag, startPoint x: 539, startPoint y: 93, endPoint x: 543, endPoint y: 98, distance: 6.1
click at [539, 93] on select "Select Item Type Clothing Collectibles Of Value Electronics Firearms Household …" at bounding box center [556, 90] width 73 height 13
select select "household_goods"
click at [521, 84] on select "Select Item Type Clothing Collectibles Of Value Electronics Firearms Household …" at bounding box center [556, 90] width 73 height 13
click at [601, 96] on button "submit" at bounding box center [601, 90] width 13 height 13
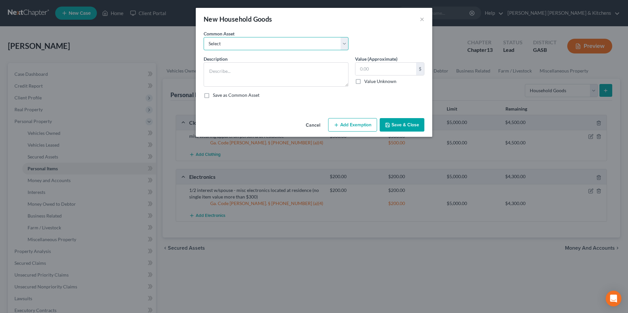
drag, startPoint x: 214, startPoint y: 48, endPoint x: 215, endPoint y: 51, distance: 3.4
click at [214, 48] on select "Select misc furnishings & appliances at residence misc furnishings & appliances…" at bounding box center [276, 43] width 145 height 13
select select "2"
click at [204, 37] on select "Select misc furnishings & appliances at residence misc furnishings & appliances…" at bounding box center [276, 43] width 145 height 13
type textarea "1/2 interest w/spouse - misc furnishings & appliances at residence (no single i…"
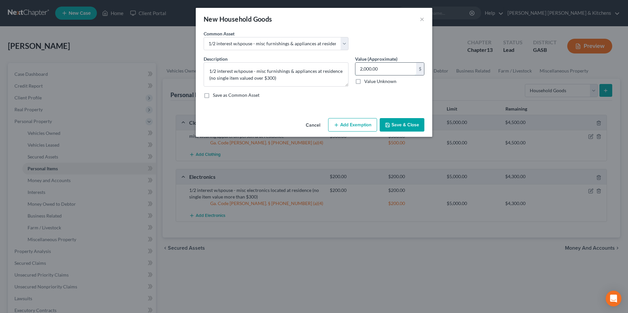
click at [407, 66] on input "2,000.00" at bounding box center [386, 69] width 61 height 12
type input "1,500"
click at [367, 124] on button "Add Exemption" at bounding box center [352, 125] width 49 height 14
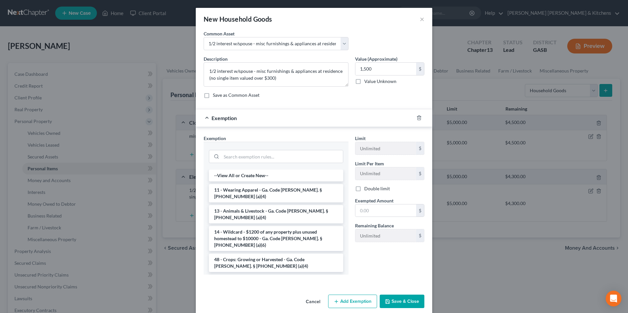
click at [256, 275] on li "6 - Household Goods and Furnishings - Ga. Code [PERSON_NAME]. § [PHONE_NUMBER] …" at bounding box center [276, 284] width 134 height 18
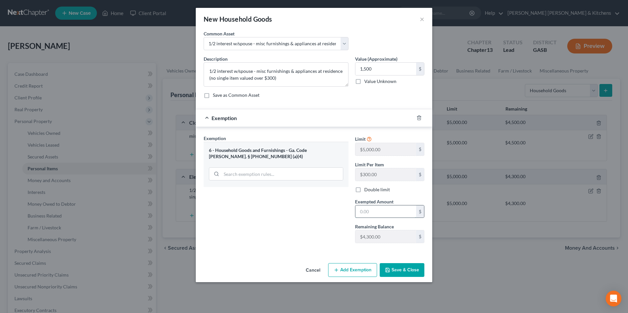
click at [376, 217] on input "text" at bounding box center [386, 212] width 61 height 12
type input "1,500"
click at [405, 272] on button "Save & Close" at bounding box center [402, 271] width 45 height 14
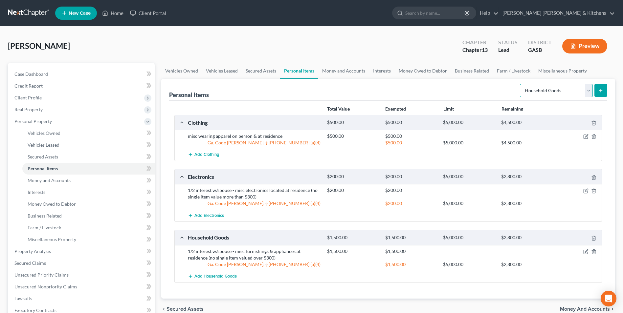
drag, startPoint x: 536, startPoint y: 92, endPoint x: 538, endPoint y: 98, distance: 6.2
click at [536, 92] on select "Select Item Type Clothing Collectibles Of Value Electronics Firearms Household …" at bounding box center [556, 90] width 73 height 13
select select "jewelry"
click at [521, 84] on select "Select Item Type Clothing Collectibles Of Value Electronics Firearms Household …" at bounding box center [556, 90] width 73 height 13
click at [598, 90] on button "submit" at bounding box center [601, 90] width 13 height 13
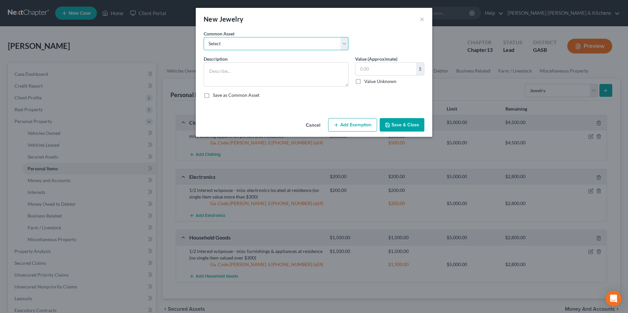
drag, startPoint x: 213, startPoint y: 46, endPoint x: 214, endPoint y: 51, distance: 4.6
click at [213, 46] on select "Select misc jewelry on person & at residence" at bounding box center [276, 43] width 145 height 13
select select "0"
click at [204, 37] on select "Select misc jewelry on person & at residence" at bounding box center [276, 43] width 145 height 13
type textarea "misc jewelry on person & at residence"
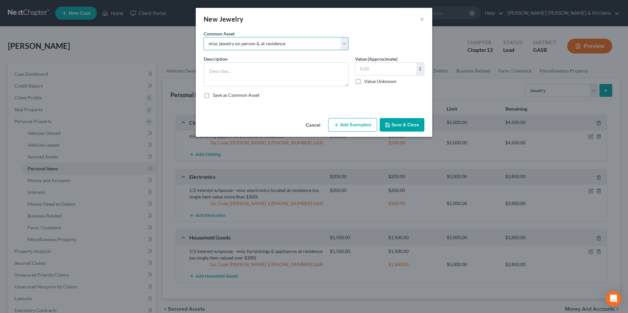
type input "100.00"
click at [363, 124] on button "Add Exemption" at bounding box center [352, 125] width 49 height 14
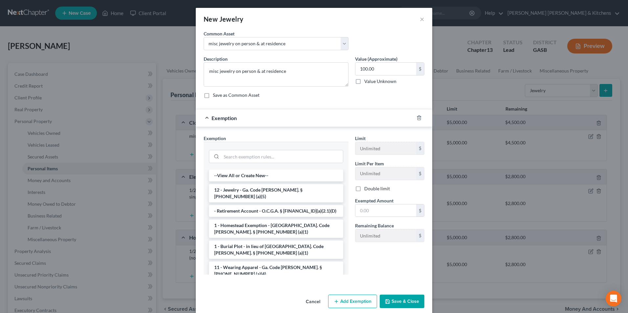
click at [263, 190] on li "12 - Jewelry - Ga. Code [PERSON_NAME]. § [PHONE_NUMBER] (a)(5)" at bounding box center [276, 193] width 134 height 18
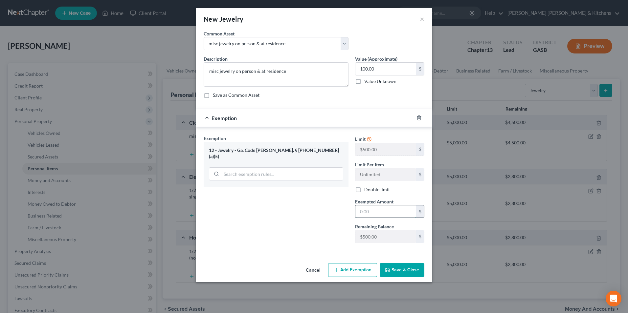
click at [376, 216] on input "text" at bounding box center [386, 212] width 61 height 12
type input "100"
click at [406, 275] on button "Save & Close" at bounding box center [402, 271] width 45 height 14
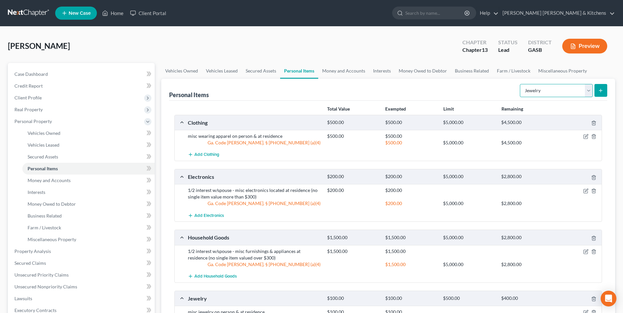
click at [537, 95] on select "Select Item Type Clothing Collectibles Of Value Electronics Firearms Household …" at bounding box center [556, 90] width 73 height 13
select select "other"
click at [521, 84] on select "Select Item Type Clothing Collectibles Of Value Electronics Firearms Household …" at bounding box center [556, 90] width 73 height 13
click at [599, 92] on icon "submit" at bounding box center [600, 90] width 5 height 5
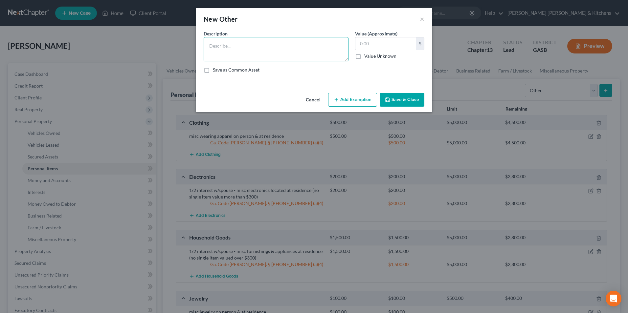
click at [275, 57] on textarea at bounding box center [276, 49] width 145 height 24
type textarea "[PERSON_NAME]"
type input "50"
click at [341, 103] on button "Add Exemption" at bounding box center [352, 100] width 49 height 14
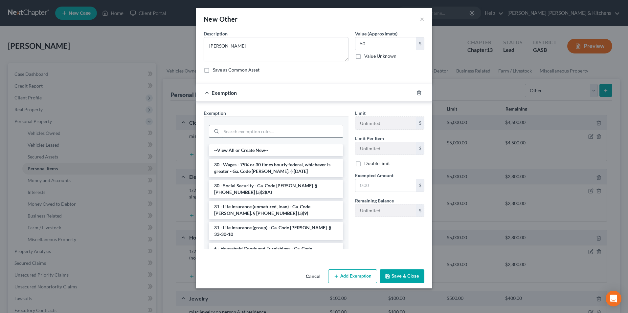
click at [263, 136] on input "search" at bounding box center [282, 131] width 122 height 12
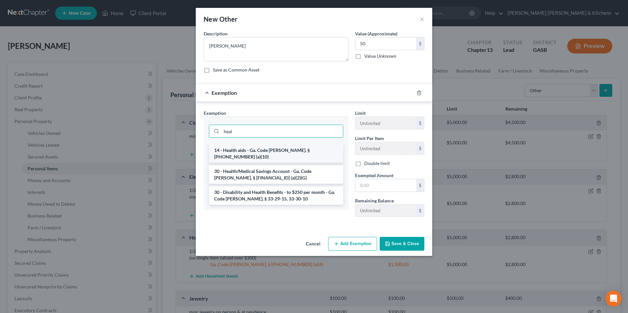
type input "heal"
click at [254, 151] on li "14 - Health aids - Ga. Code [PERSON_NAME]. § [PHONE_NUMBER] (a)(10)" at bounding box center [276, 154] width 134 height 18
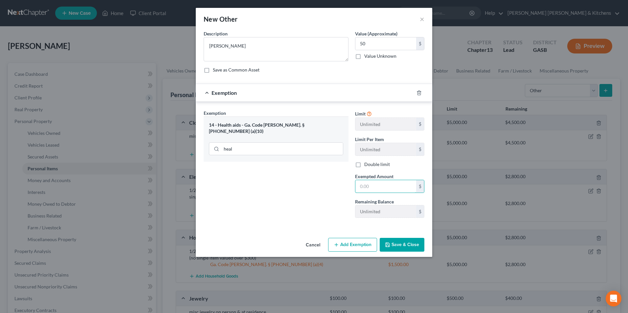
drag, startPoint x: 393, startPoint y: 182, endPoint x: 394, endPoint y: 167, distance: 14.8
click at [393, 182] on input "text" at bounding box center [386, 186] width 61 height 12
type input "50"
click at [401, 247] on button "Save & Close" at bounding box center [402, 245] width 45 height 14
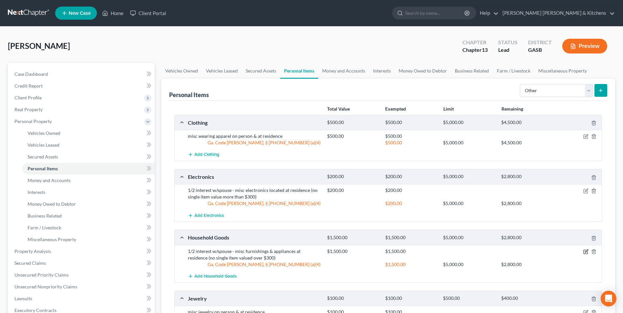
click at [585, 253] on icon "button" at bounding box center [586, 251] width 5 height 5
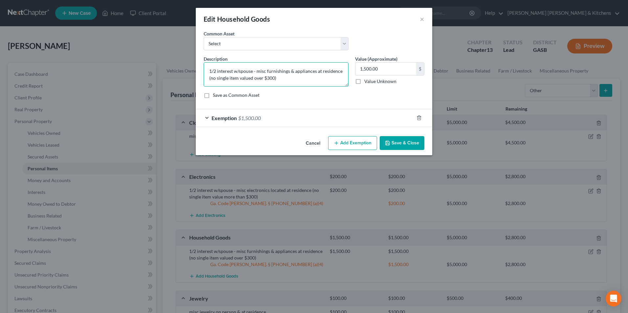
click at [341, 72] on textarea "1/2 interest w/spouse - misc furnishings & appliances at residence (no single i…" at bounding box center [276, 74] width 145 height 24
type textarea "1/2 interest w/spouse - misc furnishings & appliances at residence/storage (no …"
click at [404, 140] on button "Save & Close" at bounding box center [402, 143] width 45 height 14
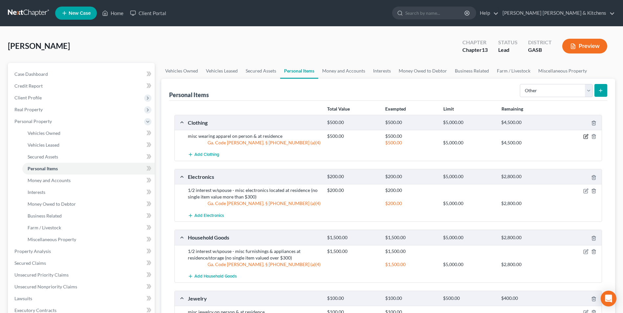
click at [584, 137] on icon "button" at bounding box center [586, 137] width 4 height 4
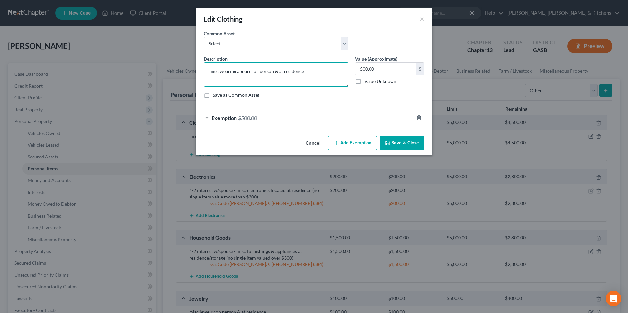
click at [309, 71] on textarea "misc wearing apparel on person & at residence" at bounding box center [276, 74] width 145 height 24
type textarea "misc wearing apparel on person & at residence/storage"
click at [396, 150] on button "Save & Close" at bounding box center [402, 143] width 45 height 14
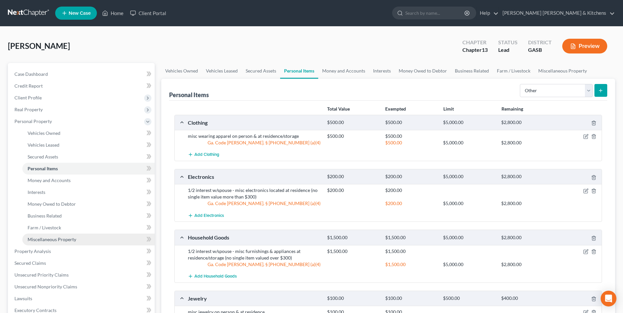
click at [34, 243] on link "Miscellaneous Property" at bounding box center [88, 240] width 132 height 12
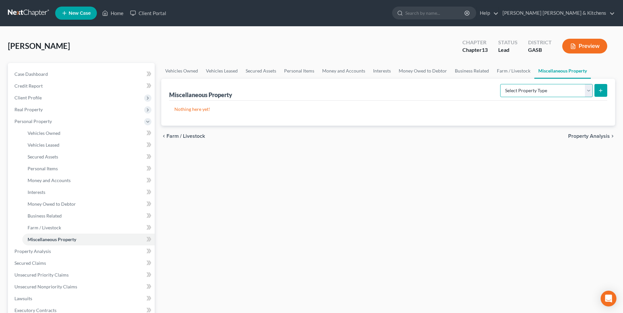
click at [548, 87] on select "Select Property Type Assigned for Creditor Benefit [DATE] Holding for Another N…" at bounding box center [546, 90] width 93 height 13
select select "stored_within_1_year"
click at [500, 84] on select "Select Property Type Assigned for Creditor Benefit [DATE] Holding for Another N…" at bounding box center [546, 90] width 93 height 13
click at [603, 89] on icon "submit" at bounding box center [600, 90] width 5 height 5
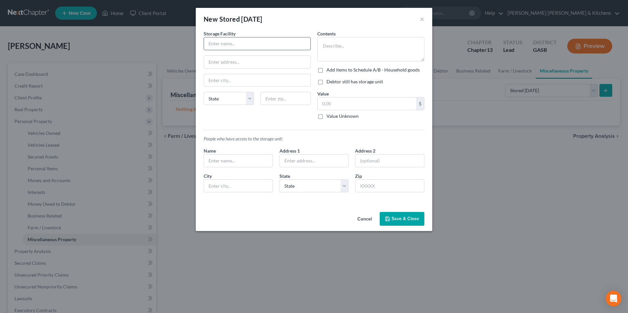
click at [220, 42] on input "text" at bounding box center [257, 43] width 106 height 12
type input "Public Storage"
type input "[STREET_ADDRESS][US_STATE]"
type input "30909"
type input "Augusta"
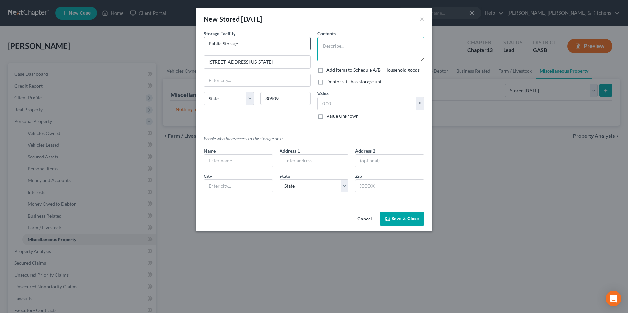
select select "10"
type textarea "misc household items"
click at [327, 85] on label "Debtor still has storage unit" at bounding box center [355, 82] width 57 height 7
click at [329, 83] on input "Debtor still has storage unit" at bounding box center [331, 81] width 4 height 4
checkbox input "true"
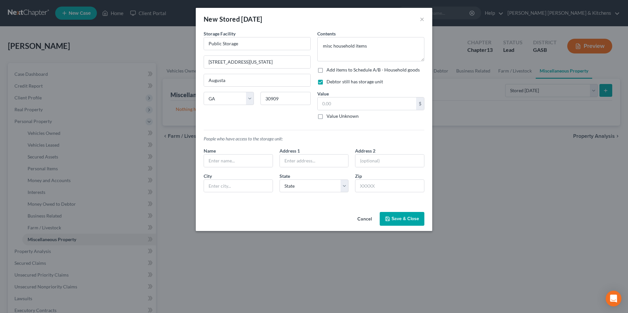
click at [408, 220] on button "Save & Close" at bounding box center [402, 219] width 45 height 14
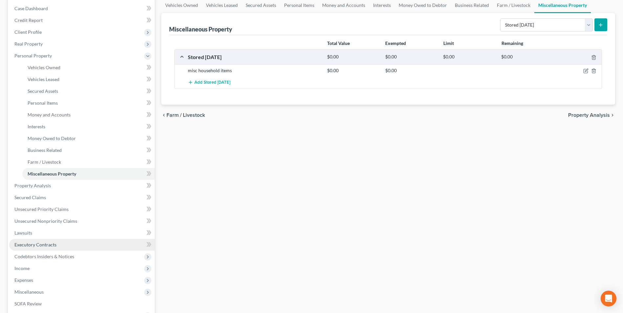
click at [25, 247] on span "Executory Contracts" at bounding box center [35, 245] width 42 height 6
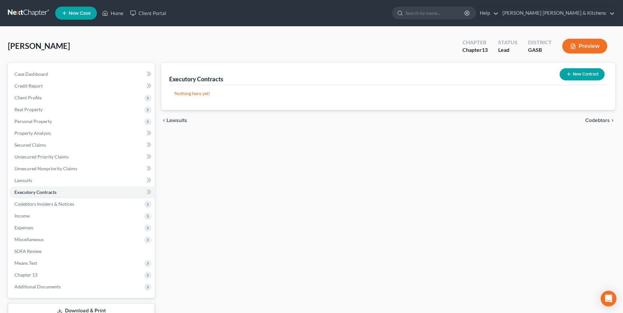
click at [569, 75] on icon "button" at bounding box center [569, 74] width 5 height 5
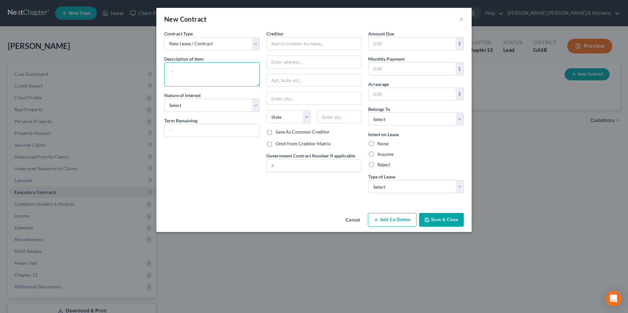
click at [216, 75] on textarea at bounding box center [212, 74] width 96 height 24
type textarea "assume storage rental"
click at [286, 43] on input "text" at bounding box center [315, 43] width 96 height 13
type input "Public Storage"
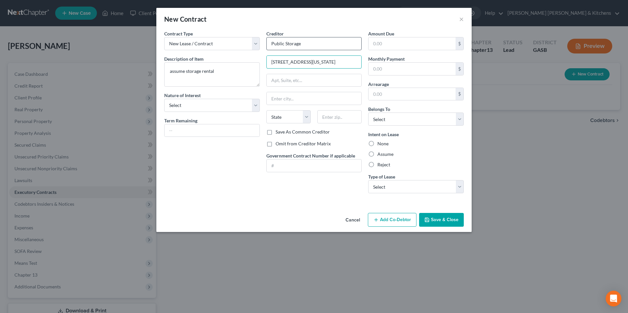
type input "[STREET_ADDRESS][US_STATE]"
type input "30909"
type input "Augusta"
select select "10"
drag, startPoint x: 400, startPoint y: 122, endPoint x: 398, endPoint y: 127, distance: 4.9
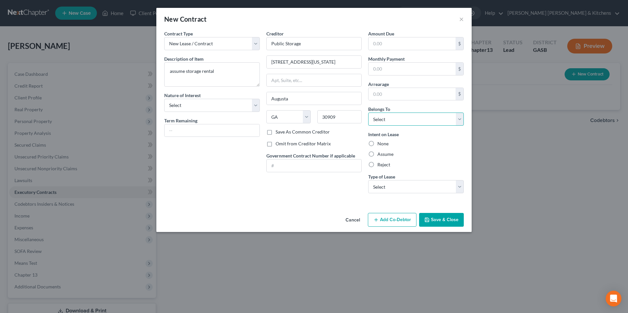
click at [399, 122] on select "Select Debtor 1 Only Debtor 2 Only Debtor 1 And Debtor 2 Only At Least One Of T…" at bounding box center [416, 119] width 96 height 13
select select "0"
click at [368, 113] on select "Select Debtor 1 Only Debtor 2 Only Debtor 1 And Debtor 2 Only At Least One Of T…" at bounding box center [416, 119] width 96 height 13
click at [378, 157] on label "Assume" at bounding box center [386, 154] width 16 height 7
click at [380, 155] on input "Assume" at bounding box center [382, 153] width 4 height 4
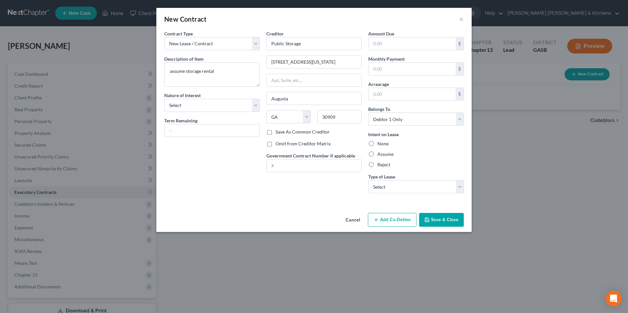
radio input "true"
click at [378, 191] on select "Select Real Estate Car Other" at bounding box center [416, 186] width 96 height 13
select select "2"
click at [368, 180] on select "Select Real Estate Car Other" at bounding box center [416, 186] width 96 height 13
click at [445, 218] on button "Save & Close" at bounding box center [441, 220] width 45 height 14
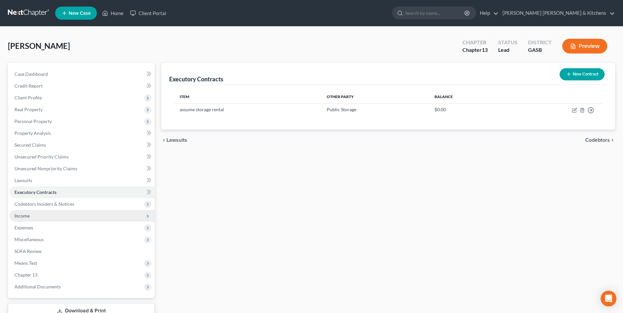
click at [31, 215] on span "Income" at bounding box center [82, 216] width 146 height 12
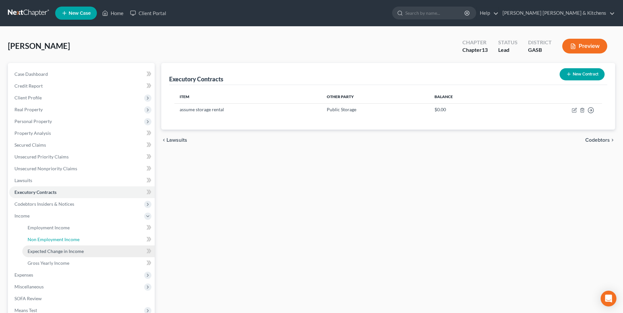
drag, startPoint x: 37, startPoint y: 240, endPoint x: 43, endPoint y: 246, distance: 8.1
click at [37, 240] on span "Non Employment Income" at bounding box center [54, 240] width 52 height 6
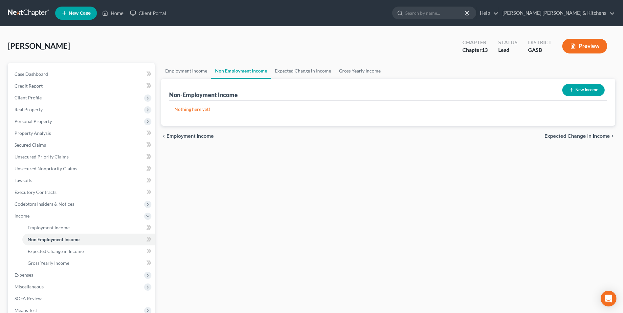
click at [576, 94] on button "New Income" at bounding box center [584, 90] width 42 height 12
select select "0"
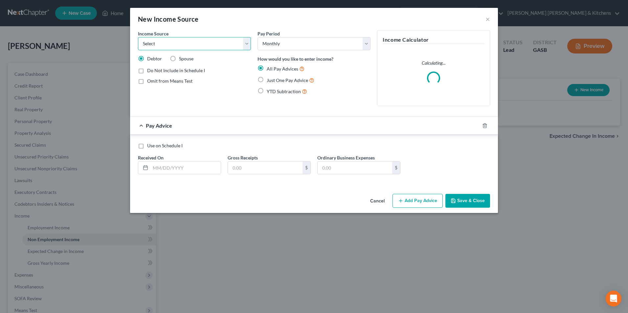
click at [205, 45] on select "Select Unemployment Disability (from employer) Pension Retirement Social Securi…" at bounding box center [194, 43] width 113 height 13
select select "5"
click at [138, 37] on select "Select Unemployment Disability (from employer) Pension Retirement Social Securi…" at bounding box center [194, 43] width 113 height 13
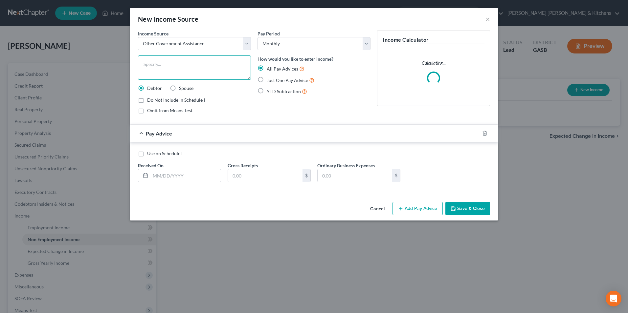
click at [192, 74] on textarea at bounding box center [194, 68] width 113 height 24
type textarea "VA disability"
drag, startPoint x: 262, startPoint y: 81, endPoint x: 168, endPoint y: 115, distance: 100.1
click at [267, 81] on label "Just One Pay Advice" at bounding box center [291, 81] width 48 height 8
click at [269, 81] on input "Just One Pay Advice" at bounding box center [271, 79] width 4 height 4
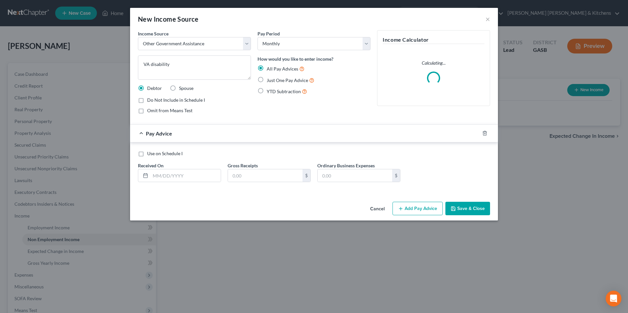
radio input "true"
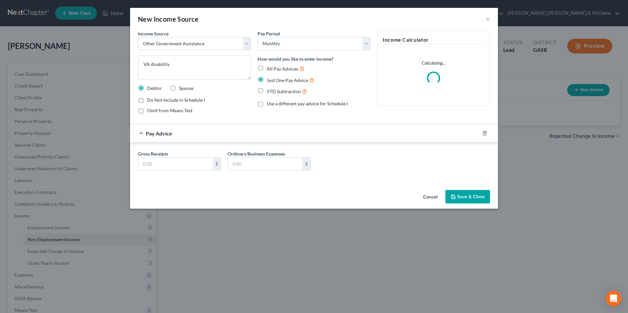
click at [147, 112] on label "Omit from Means Test" at bounding box center [169, 110] width 45 height 7
click at [150, 112] on input "Omit from Means Test" at bounding box center [152, 109] width 4 height 4
checkbox input "true"
click at [157, 166] on input "text" at bounding box center [175, 164] width 75 height 12
type input "4,044.91"
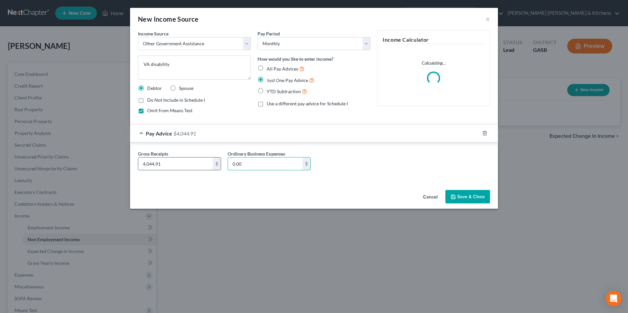
type input "0.00"
drag, startPoint x: 484, startPoint y: 193, endPoint x: 531, endPoint y: 175, distance: 50.1
click at [483, 193] on button "Save & Close" at bounding box center [468, 197] width 45 height 14
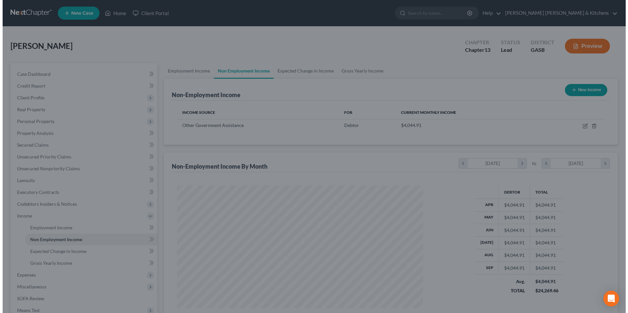
scroll to position [328488, 328353]
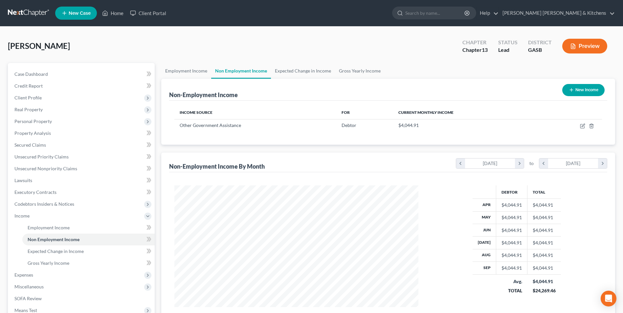
click at [582, 90] on button "New Income" at bounding box center [584, 90] width 42 height 12
select select "0"
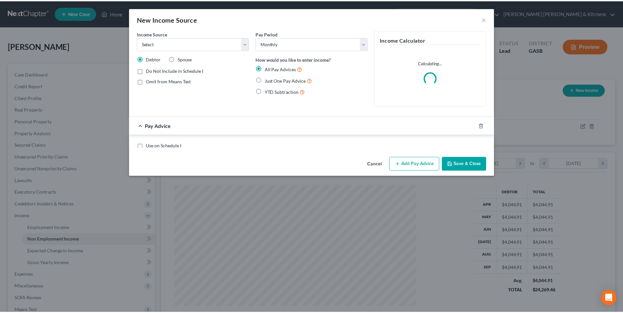
scroll to position [123, 260]
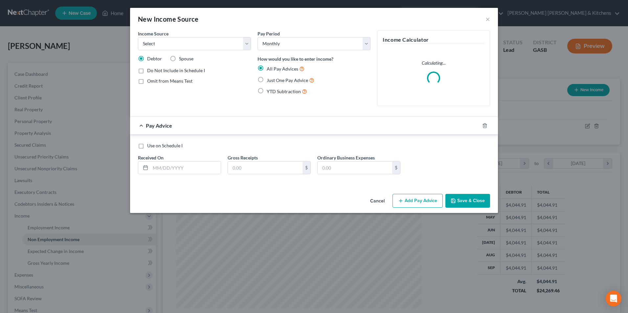
click at [179, 61] on label "Spouse" at bounding box center [186, 59] width 14 height 7
click at [182, 60] on input "Spouse" at bounding box center [184, 58] width 4 height 4
radio input "true"
click at [160, 43] on select "Select Unemployment Disability (from employer) Pension Retirement Social Securi…" at bounding box center [194, 43] width 113 height 13
select select "5"
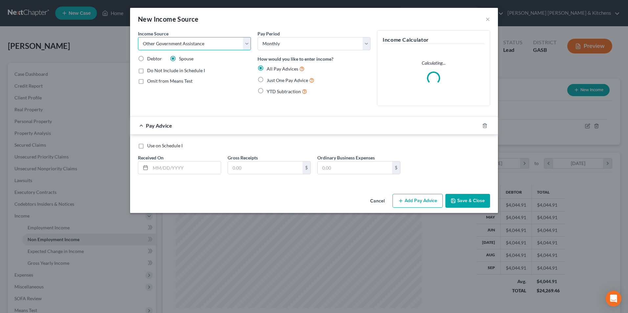
click at [138, 37] on select "Select Unemployment Disability (from employer) Pension Retirement Social Securi…" at bounding box center [194, 43] width 113 height 13
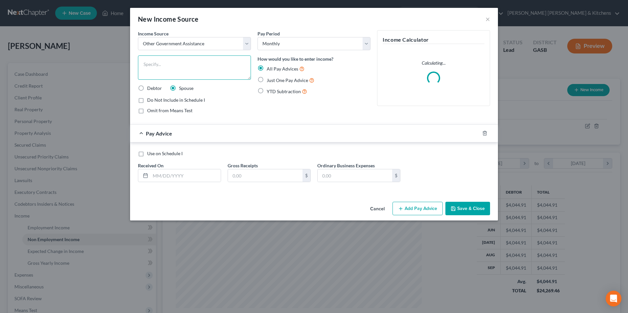
click at [155, 68] on textarea at bounding box center [194, 68] width 113 height 24
type textarea "VA disability"
click at [267, 79] on label "Just One Pay Advice" at bounding box center [291, 81] width 48 height 8
click at [269, 79] on input "Just One Pay Advice" at bounding box center [271, 79] width 4 height 4
radio input "true"
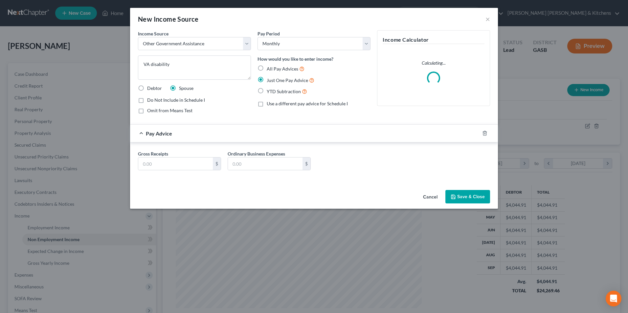
click at [147, 111] on label "Omit from Means Test" at bounding box center [169, 110] width 45 height 7
click at [150, 111] on input "Omit from Means Test" at bounding box center [152, 109] width 4 height 4
checkbox input "true"
drag, startPoint x: 158, startPoint y: 168, endPoint x: 163, endPoint y: 156, distance: 12.8
click at [158, 168] on input "text" at bounding box center [175, 164] width 75 height 12
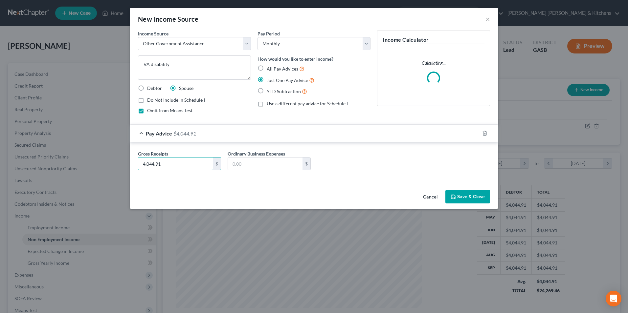
type input "4,044.91"
type input "0.00"
click at [454, 199] on icon "button" at bounding box center [453, 197] width 5 height 5
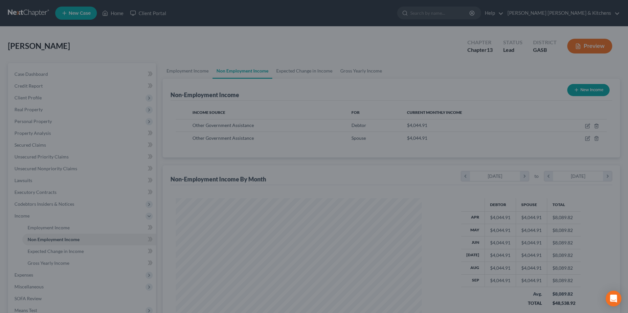
scroll to position [328488, 328353]
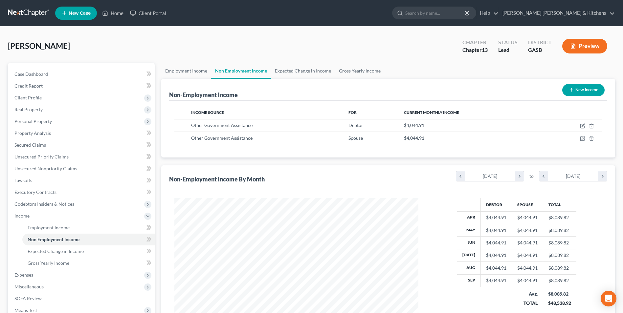
click at [575, 87] on button "New Income" at bounding box center [584, 90] width 42 height 12
select select "0"
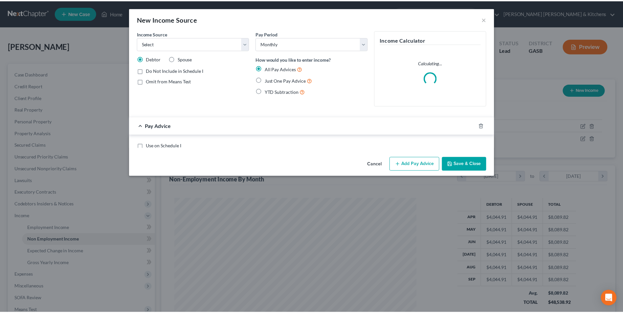
scroll to position [123, 260]
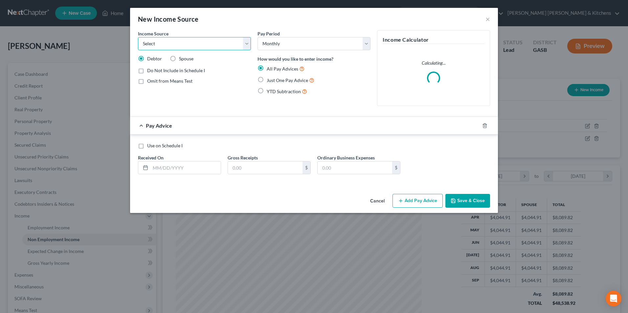
click at [142, 39] on select "Select Unemployment Disability (from employer) Pension Retirement Social Securi…" at bounding box center [194, 43] width 113 height 13
select select "4"
click at [138, 37] on select "Select Unemployment Disability (from employer) Pension Retirement Social Securi…" at bounding box center [194, 43] width 113 height 13
click at [267, 80] on label "Just One Pay Advice" at bounding box center [291, 81] width 48 height 8
click at [269, 80] on input "Just One Pay Advice" at bounding box center [271, 79] width 4 height 4
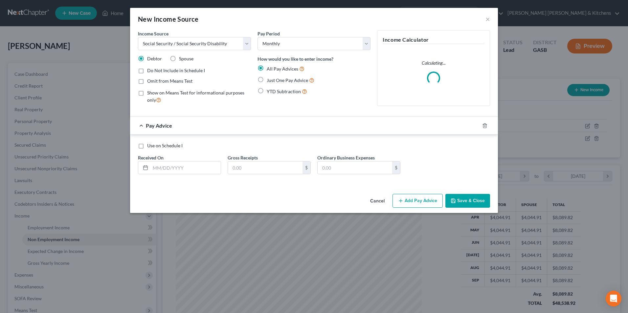
radio input "true"
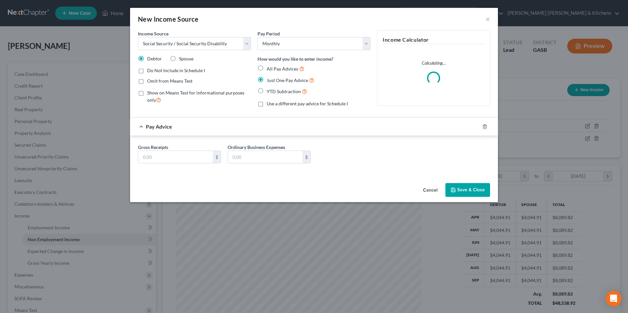
click at [147, 81] on label "Omit from Means Test" at bounding box center [169, 81] width 45 height 7
click at [150, 81] on input "Omit from Means Test" at bounding box center [152, 80] width 4 height 4
checkbox input "true"
drag, startPoint x: 147, startPoint y: 154, endPoint x: 161, endPoint y: 152, distance: 14.2
click at [147, 154] on input "text" at bounding box center [175, 157] width 75 height 12
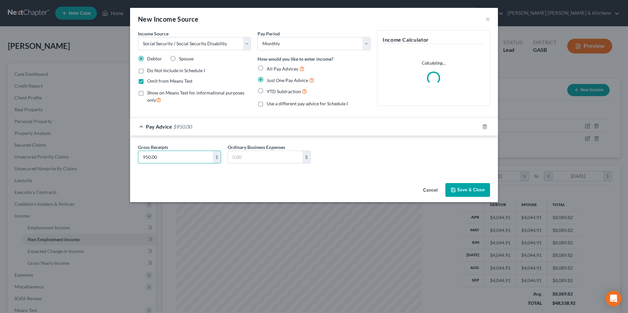
type input "950.00"
type input "0.00"
click at [468, 195] on button "Save & Close" at bounding box center [468, 190] width 45 height 14
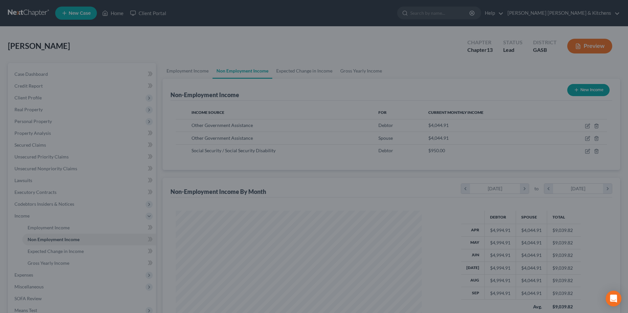
scroll to position [328488, 328353]
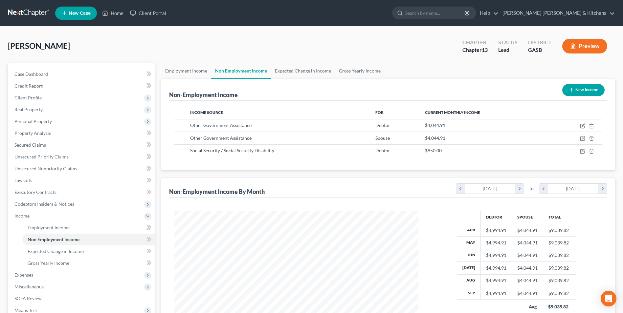
click at [591, 91] on button "New Income" at bounding box center [584, 90] width 42 height 12
select select "0"
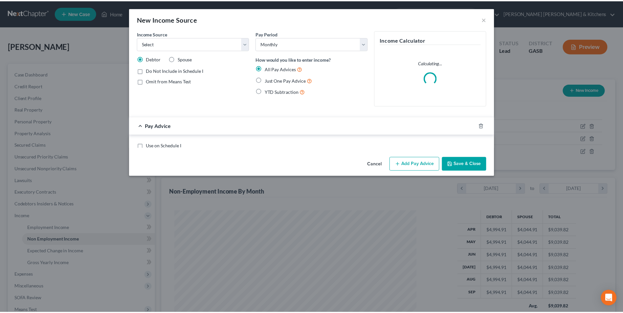
scroll to position [123, 260]
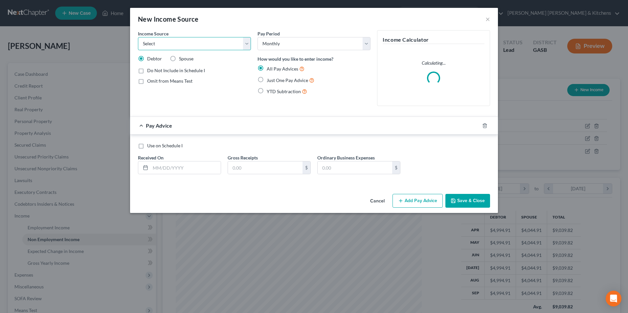
click at [170, 47] on select "Select Unemployment Disability (from employer) Pension Retirement Social Securi…" at bounding box center [194, 43] width 113 height 13
select select "3"
click at [138, 37] on select "Select Unemployment Disability (from employer) Pension Retirement Social Securi…" at bounding box center [194, 43] width 113 height 13
click at [267, 79] on label "Just One Pay Advice" at bounding box center [291, 81] width 48 height 8
click at [269, 79] on input "Just One Pay Advice" at bounding box center [271, 79] width 4 height 4
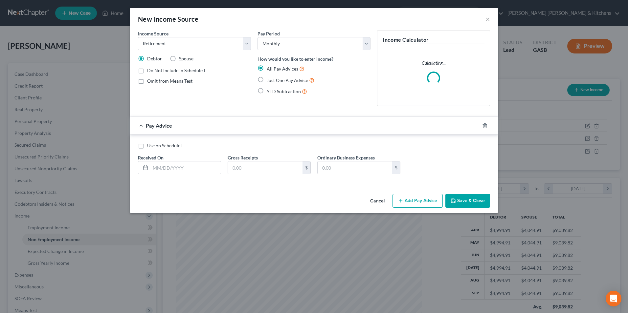
radio input "true"
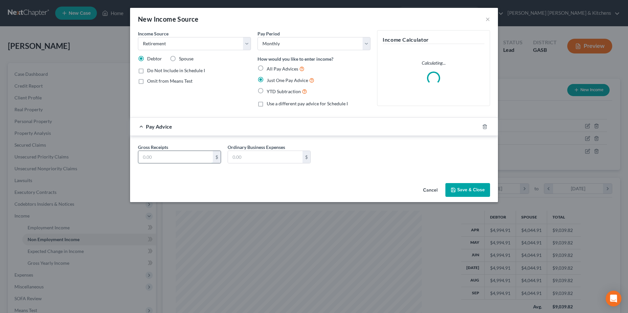
click at [197, 163] on input "text" at bounding box center [175, 157] width 75 height 12
type input "565"
type input "0.00"
click at [477, 193] on button "Save & Close" at bounding box center [468, 190] width 45 height 14
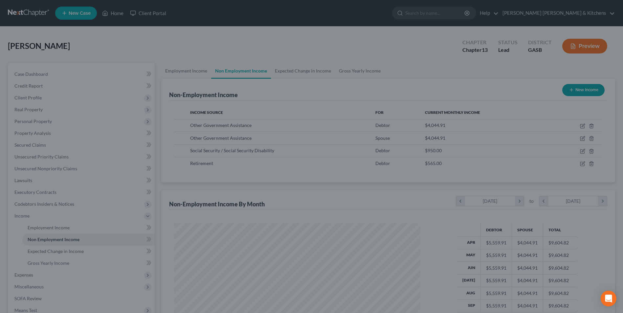
scroll to position [122, 257]
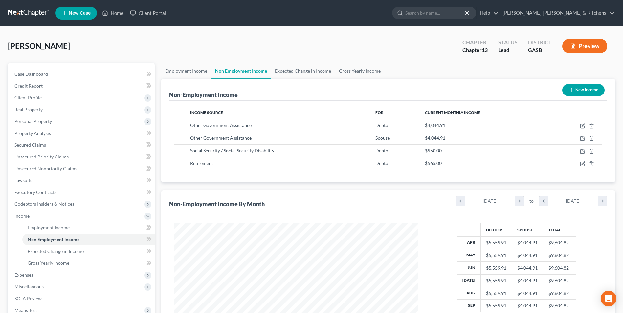
click at [582, 93] on button "New Income" at bounding box center [584, 90] width 42 height 12
select select "0"
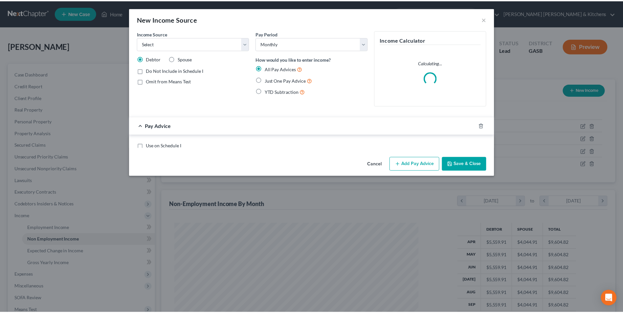
scroll to position [123, 260]
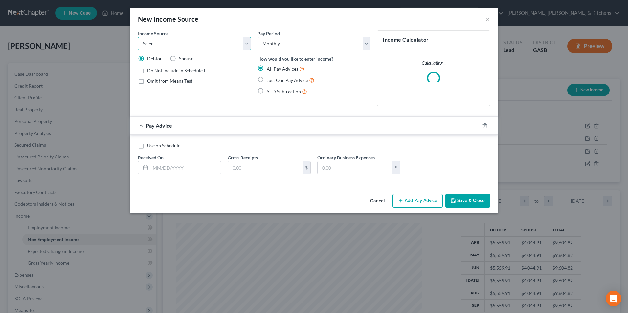
drag, startPoint x: 172, startPoint y: 43, endPoint x: 168, endPoint y: 45, distance: 4.3
click at [172, 43] on select "Select Unemployment Disability (from employer) Pension Retirement Social Securi…" at bounding box center [194, 43] width 113 height 13
select select "4"
click at [138, 37] on select "Select Unemployment Disability (from employer) Pension Retirement Social Securi…" at bounding box center [194, 43] width 113 height 13
click at [179, 61] on label "Spouse" at bounding box center [186, 59] width 14 height 7
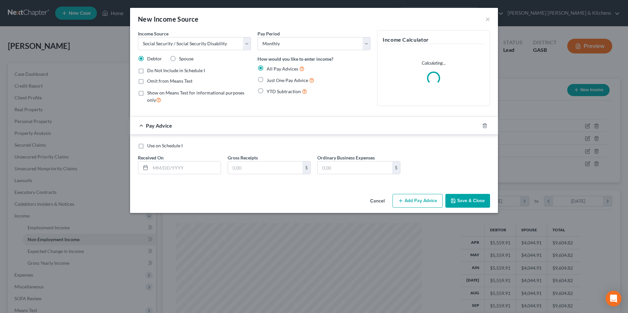
click at [182, 60] on input "Spouse" at bounding box center [184, 58] width 4 height 4
radio input "true"
click at [267, 82] on label "Just One Pay Advice" at bounding box center [291, 81] width 48 height 8
click at [269, 81] on input "Just One Pay Advice" at bounding box center [271, 79] width 4 height 4
radio input "true"
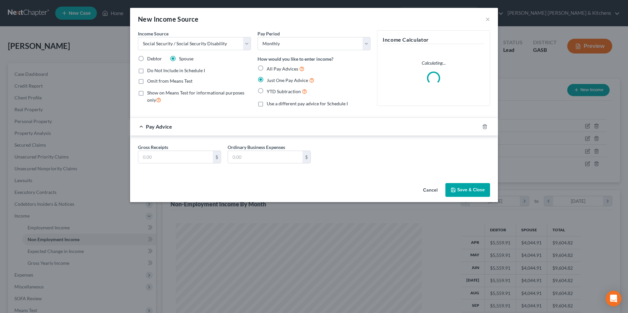
click at [147, 81] on label "Omit from Means Test" at bounding box center [169, 81] width 45 height 7
click at [150, 81] on input "Omit from Means Test" at bounding box center [152, 80] width 4 height 4
checkbox input "true"
click at [160, 155] on input "text" at bounding box center [175, 157] width 75 height 12
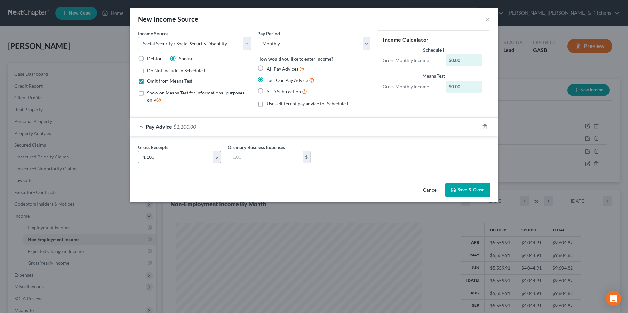
type input "1,100"
type input "0.00"
click at [458, 188] on button "Save & Close" at bounding box center [468, 190] width 45 height 14
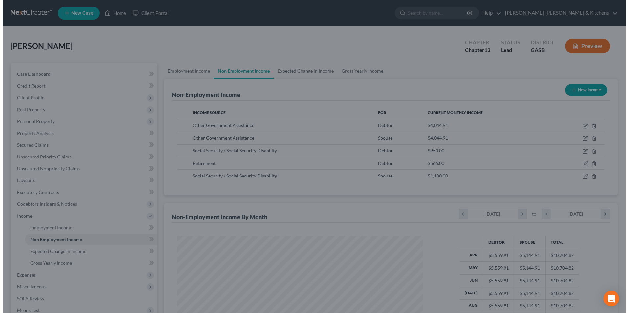
scroll to position [328488, 328353]
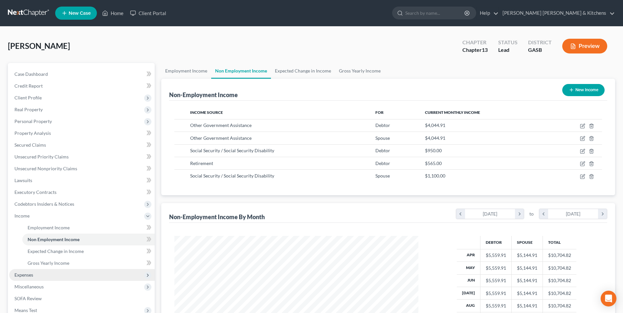
click at [32, 276] on span "Expenses" at bounding box center [23, 275] width 19 height 6
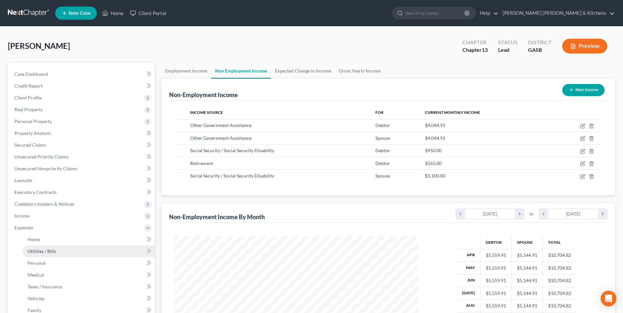
click at [40, 249] on span "Utilities / Bills" at bounding box center [42, 252] width 29 height 6
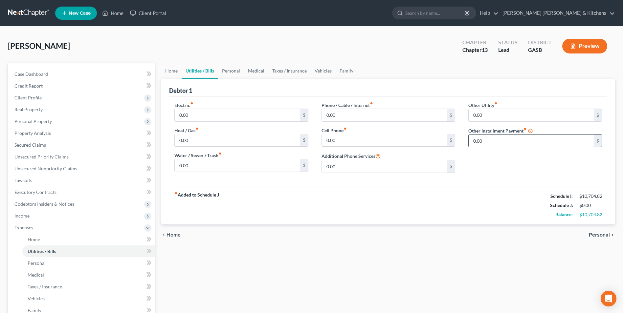
click at [499, 141] on input "0.00" at bounding box center [531, 141] width 125 height 12
type input "45"
type input "storage"
drag, startPoint x: 339, startPoint y: 119, endPoint x: 339, endPoint y: 126, distance: 6.6
click at [339, 119] on input "0.00" at bounding box center [384, 115] width 125 height 12
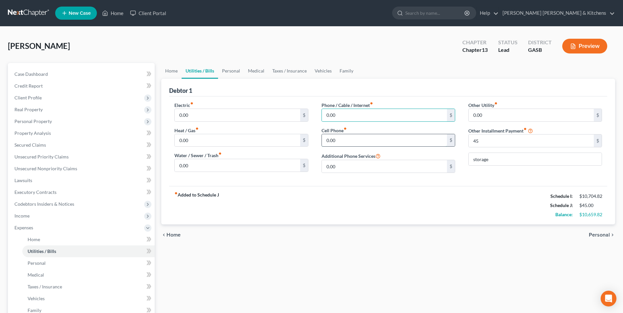
click at [337, 138] on input "0.00" at bounding box center [384, 140] width 125 height 12
type input "40"
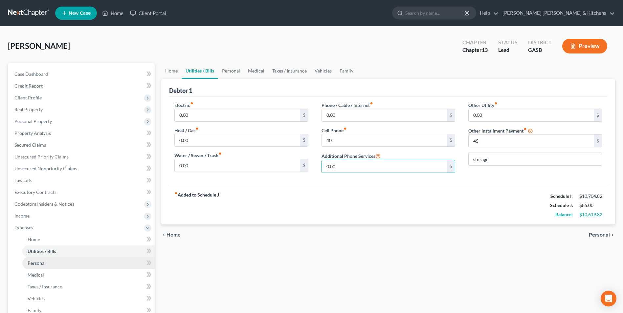
click at [48, 260] on link "Personal" at bounding box center [88, 264] width 132 height 12
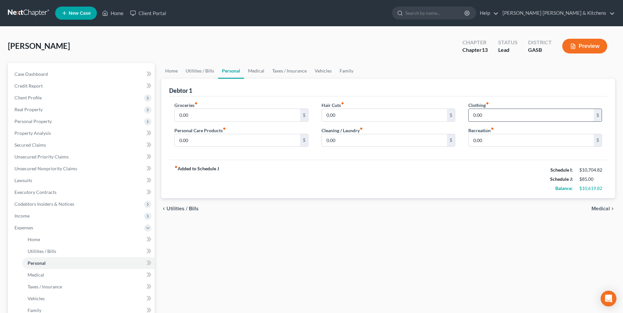
click at [485, 115] on input "0.00" at bounding box center [531, 115] width 125 height 12
type input "150"
click at [41, 273] on span "Medical" at bounding box center [36, 275] width 16 height 6
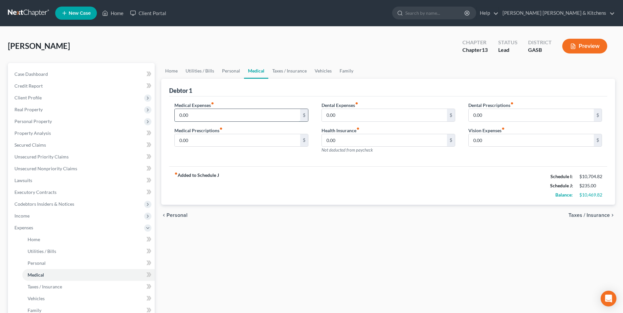
click at [201, 115] on input "0.00" at bounding box center [237, 115] width 125 height 12
type input "245"
type input "50"
drag, startPoint x: 48, startPoint y: 294, endPoint x: 67, endPoint y: 283, distance: 22.7
click at [47, 295] on link "Vehicles" at bounding box center [88, 299] width 132 height 12
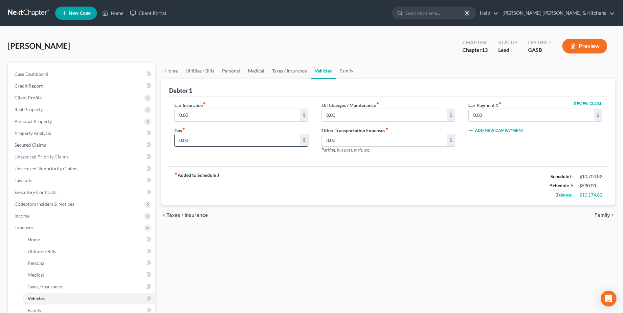
click at [196, 136] on input "0.00" at bounding box center [237, 140] width 125 height 12
click at [36, 144] on span "Secured Claims" at bounding box center [30, 145] width 32 height 6
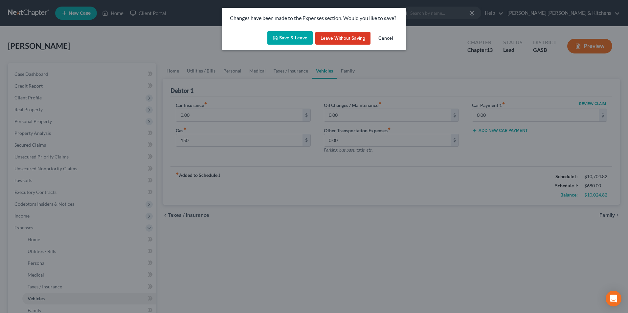
click at [294, 41] on button "Save & Leave" at bounding box center [289, 38] width 45 height 14
type input "150.00"
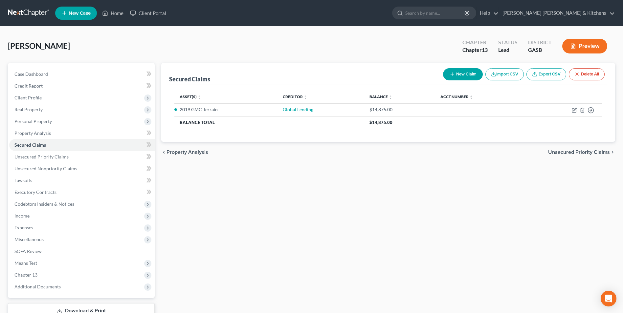
click at [454, 75] on button "New Claim" at bounding box center [463, 74] width 40 height 12
select select "0"
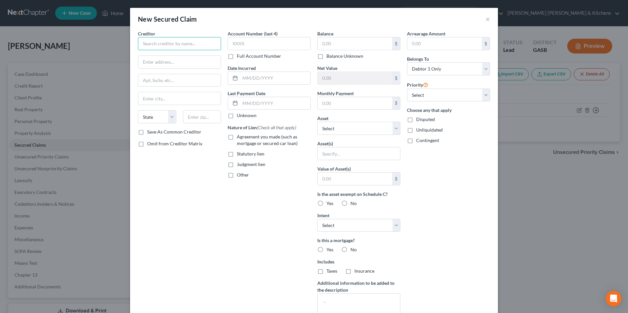
click at [200, 48] on input "text" at bounding box center [179, 43] width 83 height 13
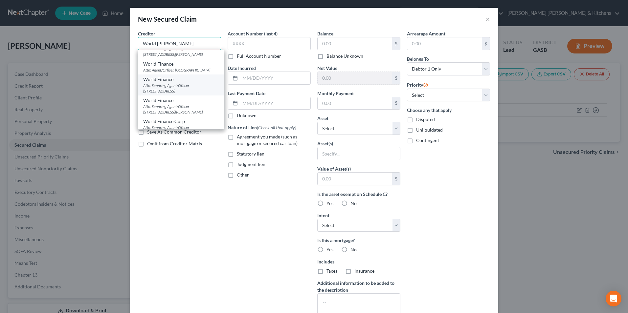
scroll to position [66, 0]
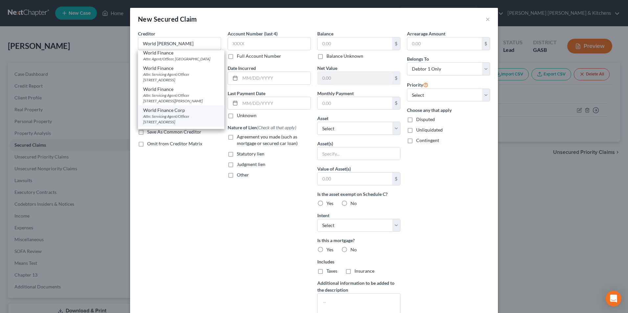
click at [205, 118] on div "Attn: Servicing Agent/Officer [STREET_ADDRESS]" at bounding box center [181, 119] width 76 height 11
type input "World Finance Corp"
type input "Attn: Servicing Agent/Officer"
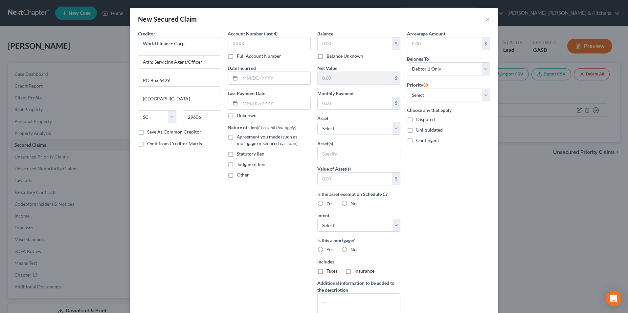
scroll to position [0, 0]
click at [249, 50] on input "text" at bounding box center [269, 43] width 83 height 13
click at [249, 46] on input "text" at bounding box center [269, 43] width 83 height 13
click at [237, 138] on label "Agreement you made (such as mortgage or secured car loan)" at bounding box center [274, 140] width 74 height 13
click at [240, 138] on input "Agreement you made (such as mortgage or secured car loan)" at bounding box center [242, 136] width 4 height 4
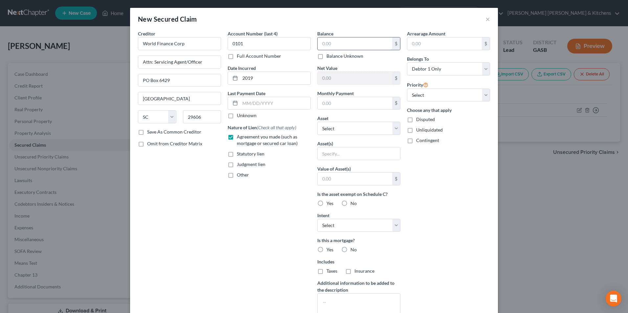
click at [338, 46] on input "text" at bounding box center [355, 43] width 75 height 12
click at [330, 152] on input "text" at bounding box center [359, 154] width 82 height 12
drag, startPoint x: 341, startPoint y: 178, endPoint x: 341, endPoint y: 183, distance: 4.6
click at [341, 179] on input "text" at bounding box center [355, 179] width 75 height 12
click at [416, 120] on label "Disputed" at bounding box center [425, 119] width 19 height 7
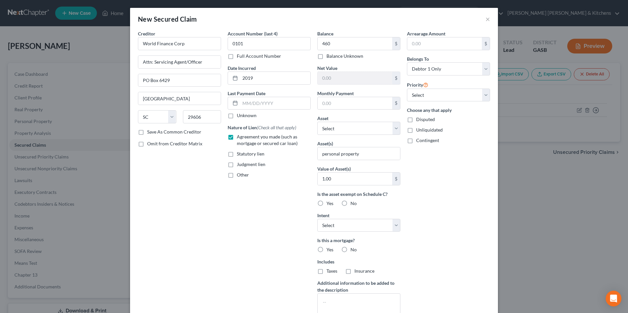
click at [419, 120] on input "Disputed" at bounding box center [421, 118] width 4 height 4
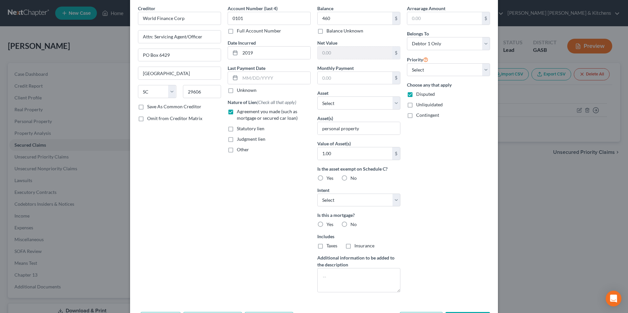
scroll to position [51, 0]
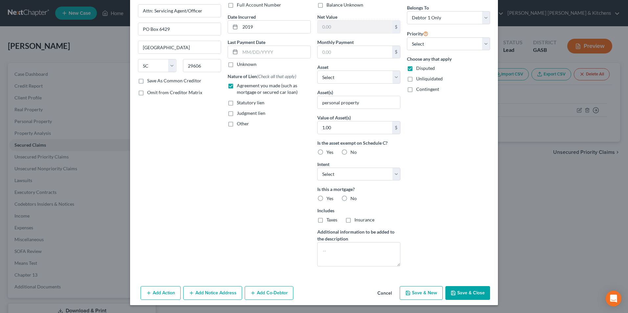
click at [481, 293] on button "Save & Close" at bounding box center [468, 294] width 45 height 14
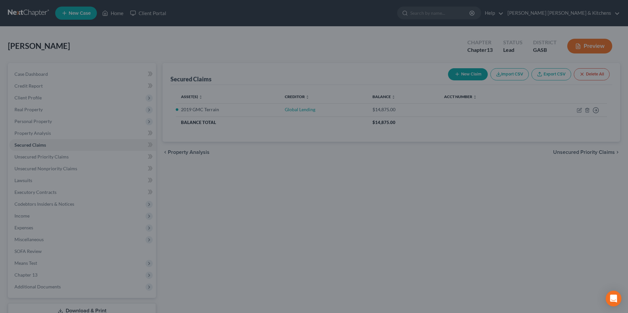
scroll to position [0, 0]
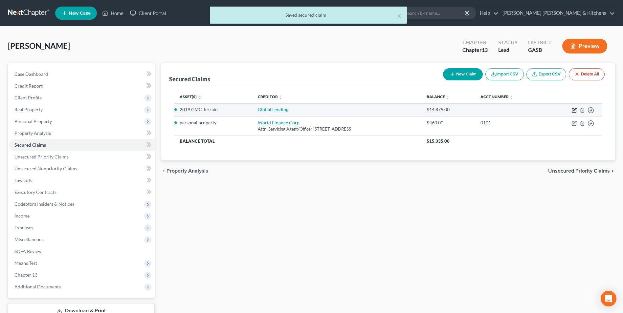
click at [574, 108] on icon "button" at bounding box center [574, 110] width 5 height 5
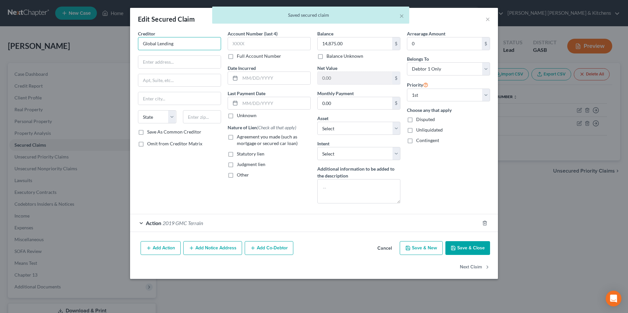
click at [197, 49] on input "Global Lending" at bounding box center [179, 43] width 83 height 13
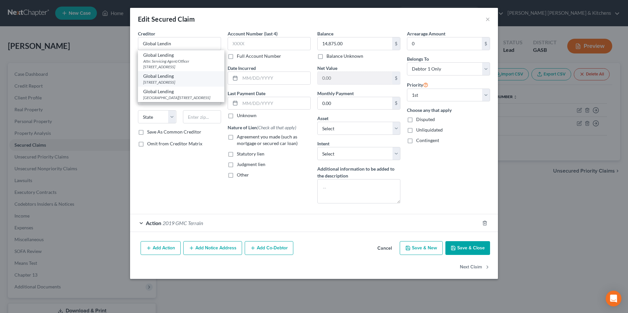
click at [196, 84] on div "[STREET_ADDRESS]" at bounding box center [181, 83] width 76 height 6
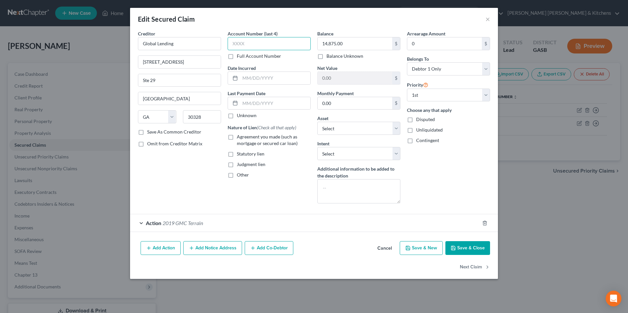
click at [243, 47] on input "text" at bounding box center [269, 43] width 83 height 13
click at [292, 81] on input "text" at bounding box center [275, 78] width 70 height 12
click at [237, 138] on label "Agreement you made (such as mortgage or secured car loan)" at bounding box center [274, 140] width 74 height 13
click at [240, 138] on input "Agreement you made (such as mortgage or secured car loan)" at bounding box center [242, 136] width 4 height 4
click at [479, 250] on button "Save & Close" at bounding box center [468, 249] width 45 height 14
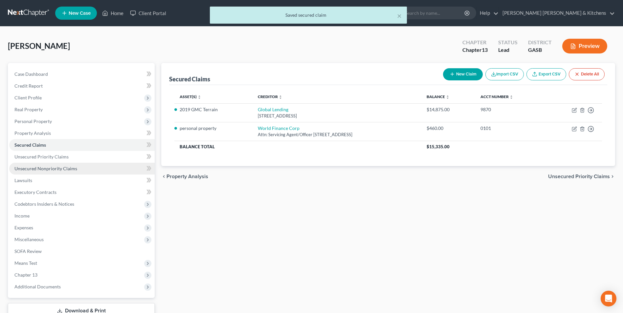
click at [62, 169] on span "Unsecured Nonpriority Claims" at bounding box center [45, 169] width 63 height 6
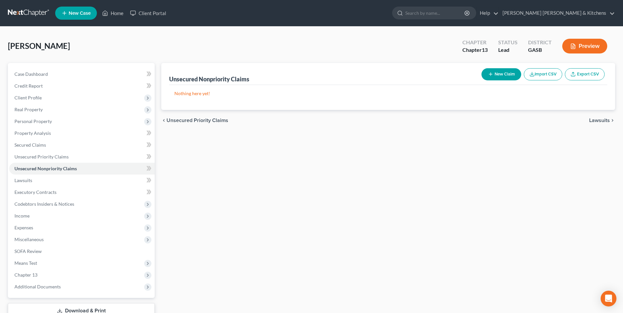
click at [491, 74] on icon "button" at bounding box center [490, 74] width 5 height 5
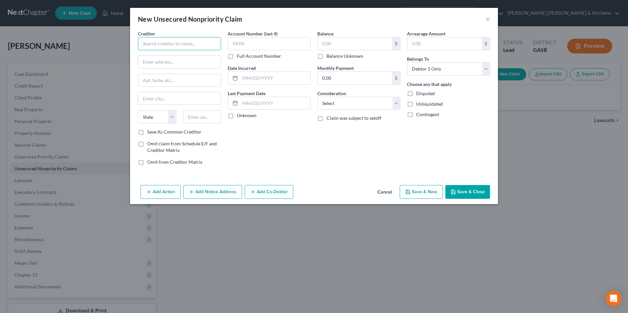
click at [187, 48] on input "text" at bounding box center [179, 43] width 83 height 13
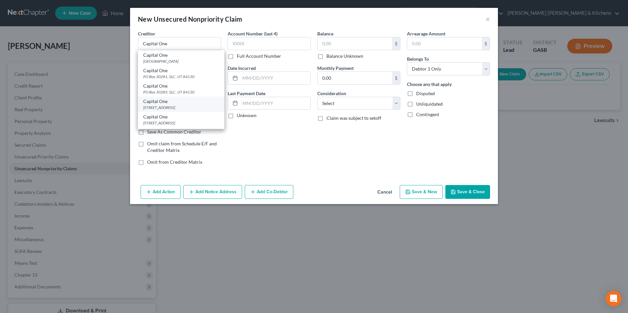
click at [188, 103] on div "Capital One" at bounding box center [181, 101] width 76 height 7
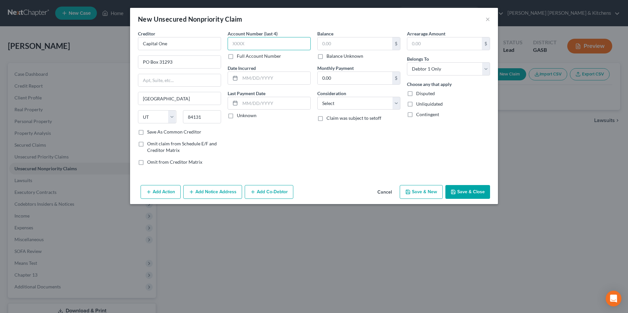
click at [238, 45] on input "text" at bounding box center [269, 43] width 83 height 13
click at [329, 41] on input "text" at bounding box center [355, 43] width 75 height 12
drag, startPoint x: 353, startPoint y: 107, endPoint x: 353, endPoint y: 111, distance: 3.9
click at [353, 107] on select "Select Cable / Satellite Services Collection Agency Credit Card Debt Debt Couns…" at bounding box center [358, 103] width 83 height 13
click at [317, 97] on select "Select Cable / Satellite Services Collection Agency Credit Card Debt Debt Couns…" at bounding box center [358, 103] width 83 height 13
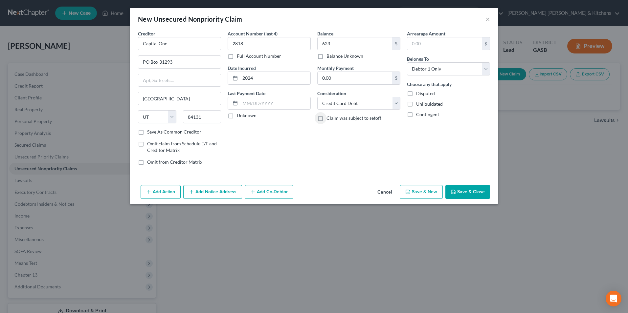
click at [421, 193] on button "Save & New" at bounding box center [421, 192] width 43 height 14
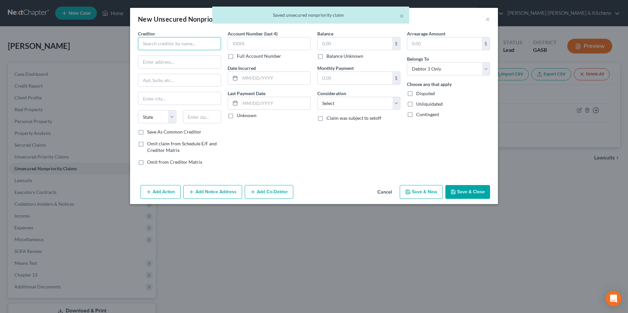
click at [176, 48] on input "text" at bounding box center [179, 43] width 83 height 13
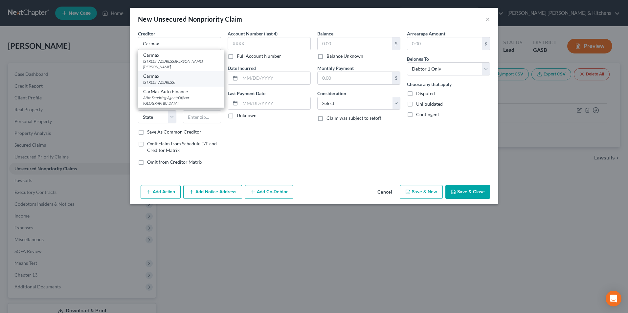
click at [185, 78] on div "Carmax" at bounding box center [181, 76] width 76 height 7
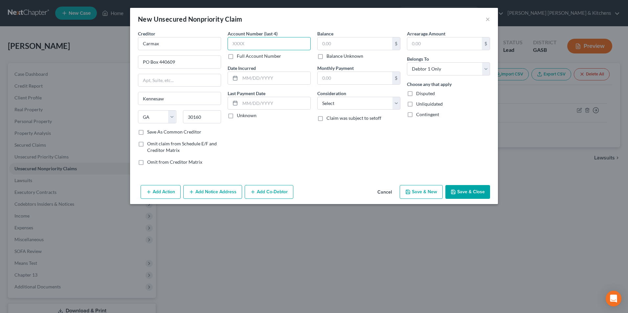
click at [261, 45] on input "text" at bounding box center [269, 43] width 83 height 13
click at [341, 40] on input "text" at bounding box center [355, 43] width 75 height 12
click at [331, 102] on select "Select Cable / Satellite Services Collection Agency Credit Card Debt Debt Couns…" at bounding box center [358, 103] width 83 height 13
click at [317, 97] on select "Select Cable / Satellite Services Collection Agency Credit Card Debt Debt Couns…" at bounding box center [358, 103] width 83 height 13
click at [416, 92] on label "Disputed" at bounding box center [425, 93] width 19 height 7
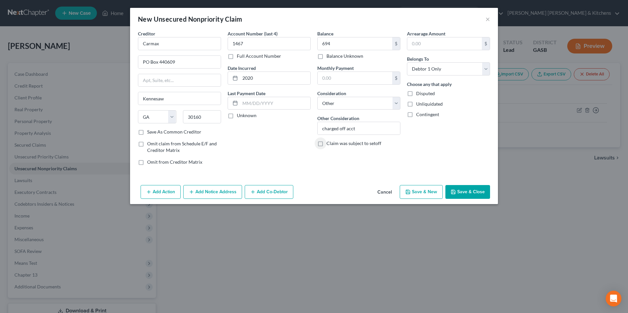
click at [419, 92] on input "Disputed" at bounding box center [421, 92] width 4 height 4
click at [335, 41] on input "694" at bounding box center [355, 43] width 75 height 12
click at [474, 194] on button "Save & Close" at bounding box center [468, 192] width 45 height 14
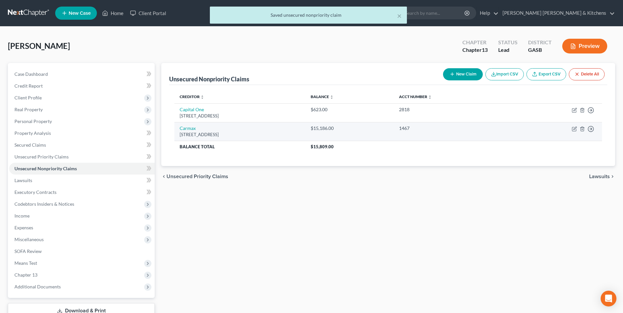
click at [25, 147] on span "Secured Claims" at bounding box center [30, 145] width 32 height 6
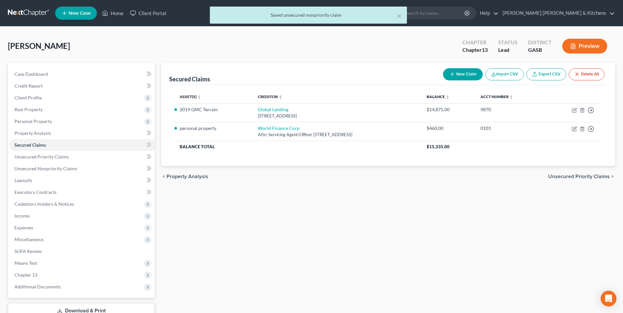
click at [453, 75] on icon "button" at bounding box center [452, 74] width 5 height 5
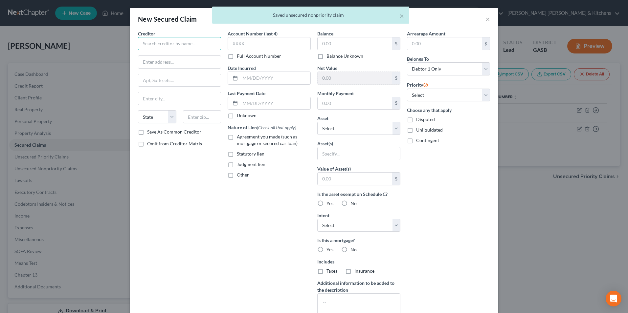
click at [174, 48] on input "text" at bounding box center [179, 43] width 83 height 13
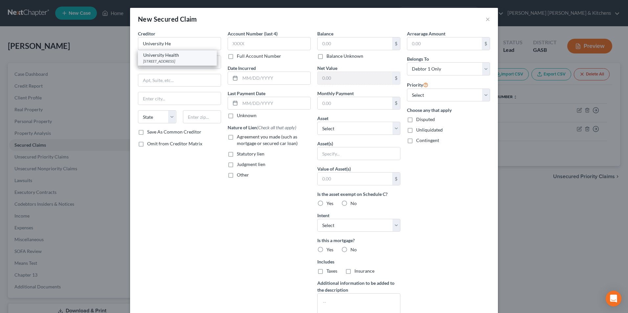
click at [174, 58] on div "[STREET_ADDRESS]" at bounding box center [177, 61] width 68 height 6
click at [243, 79] on input "text" at bounding box center [275, 78] width 70 height 12
drag, startPoint x: 229, startPoint y: 166, endPoint x: 319, endPoint y: 74, distance: 128.7
click at [237, 165] on label "Judgment lien" at bounding box center [251, 164] width 29 height 7
click at [240, 165] on input "Judgment lien" at bounding box center [242, 163] width 4 height 4
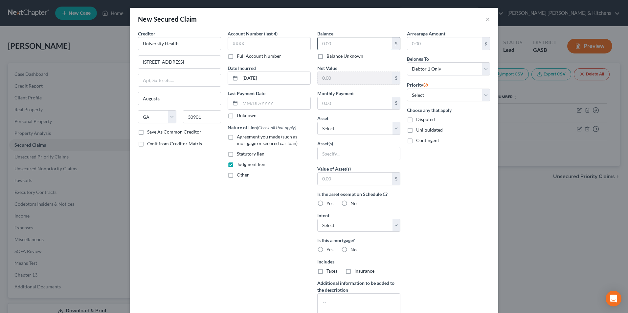
click at [332, 44] on input "text" at bounding box center [355, 43] width 75 height 12
click at [359, 151] on input "text" at bounding box center [359, 154] width 82 height 12
click at [416, 118] on label "Disputed" at bounding box center [425, 119] width 19 height 7
click at [419, 118] on input "Disputed" at bounding box center [421, 118] width 4 height 4
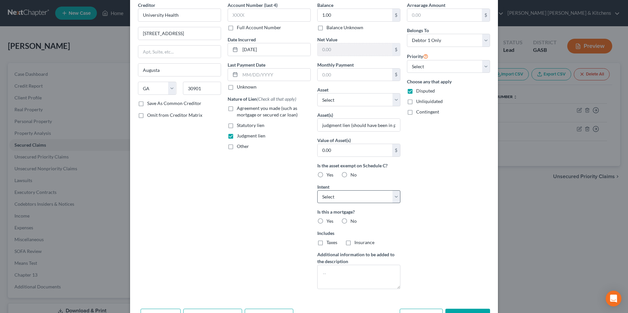
scroll to position [51, 0]
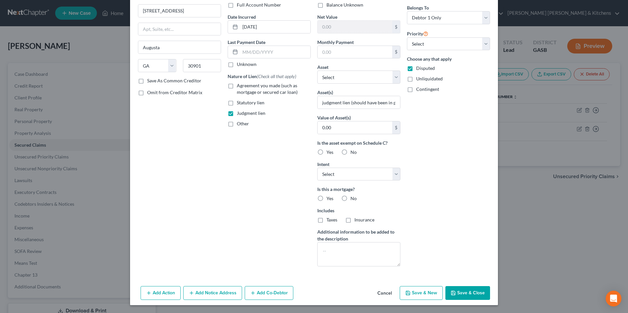
click at [480, 294] on button "Save & Close" at bounding box center [468, 294] width 45 height 14
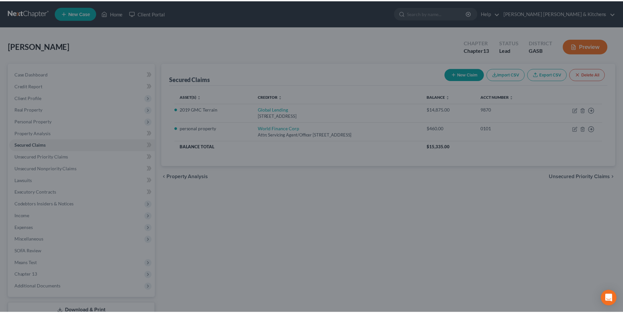
scroll to position [0, 0]
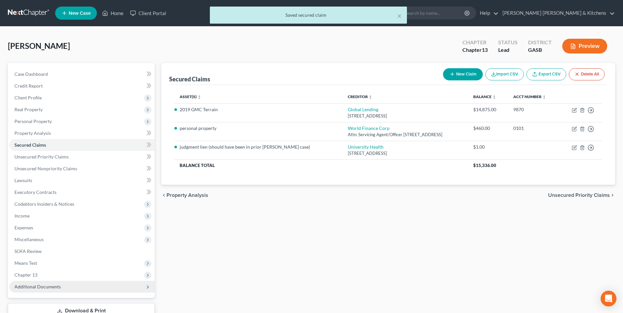
click at [36, 287] on span "Additional Documents" at bounding box center [37, 287] width 46 height 6
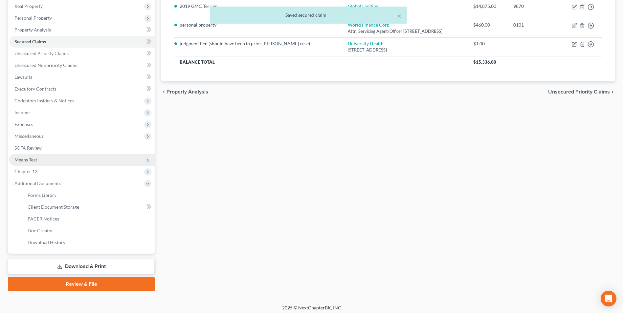
scroll to position [107, 0]
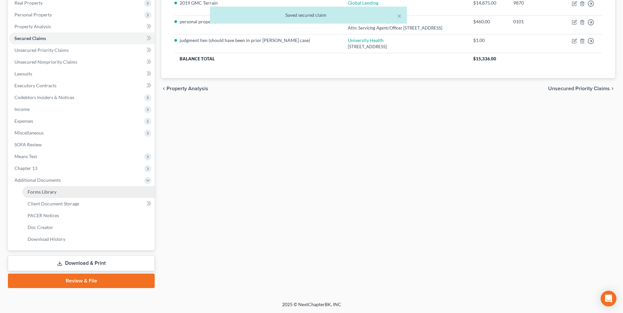
click at [50, 195] on link "Forms Library" at bounding box center [88, 192] width 132 height 12
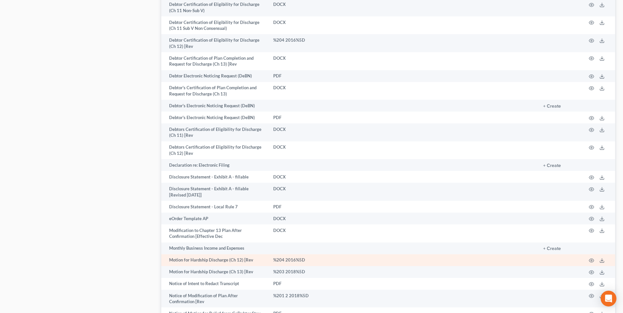
scroll to position [493, 0]
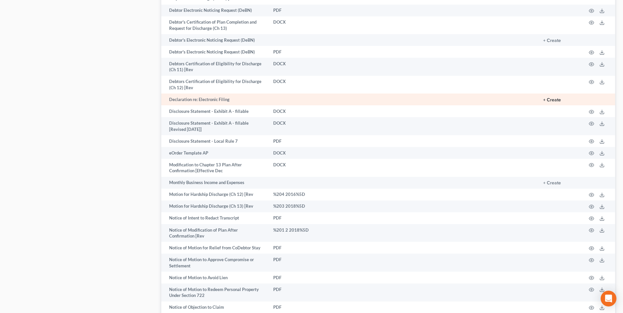
click at [557, 98] on button "+ Create" at bounding box center [553, 100] width 18 height 5
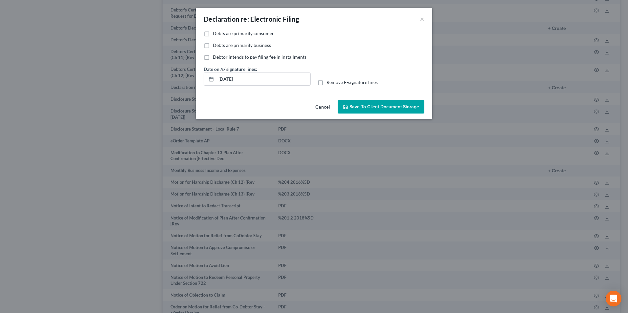
click at [213, 33] on label "Debts are primarily consumer" at bounding box center [243, 33] width 61 height 7
click at [216, 33] on input "Debts are primarily consumer" at bounding box center [218, 32] width 4 height 4
drag, startPoint x: 244, startPoint y: 81, endPoint x: 202, endPoint y: 86, distance: 42.3
click at [197, 90] on div "No additional information is needed to generate this form. Debts are primarily …" at bounding box center [314, 63] width 237 height 67
drag, startPoint x: 319, startPoint y: 83, endPoint x: 370, endPoint y: 113, distance: 58.5
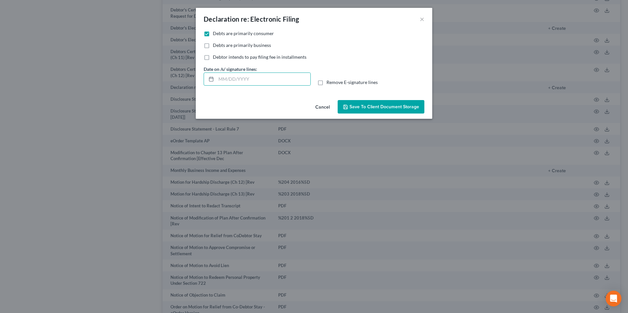
click at [327, 83] on label "Remove E-signature lines" at bounding box center [352, 82] width 51 height 7
click at [329, 83] on input "Remove E-signature lines" at bounding box center [331, 81] width 4 height 4
click at [373, 104] on span "Save to Client Document Storage" at bounding box center [385, 107] width 70 height 6
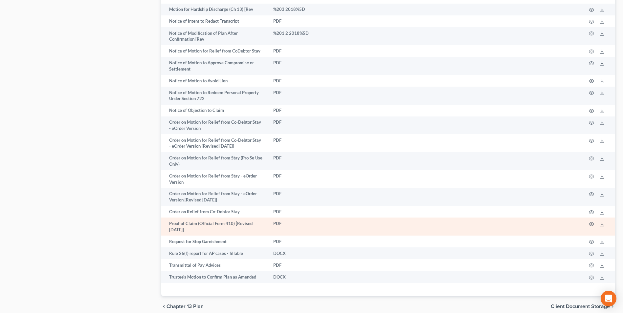
scroll to position [707, 0]
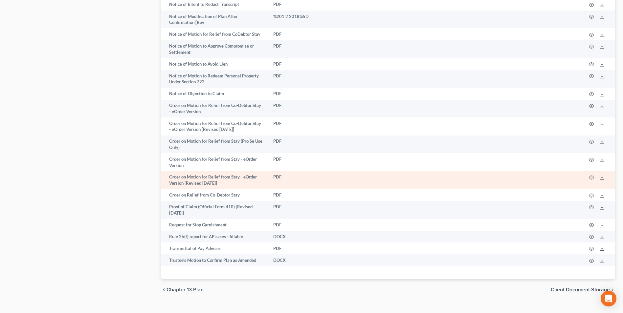
drag, startPoint x: 604, startPoint y: 238, endPoint x: 513, endPoint y: 177, distance: 108.9
click at [604, 246] on icon at bounding box center [602, 248] width 5 height 5
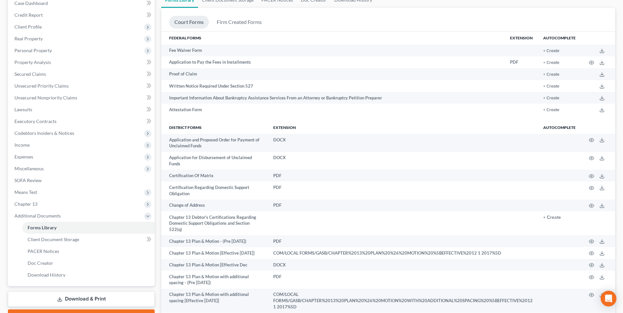
scroll to position [0, 0]
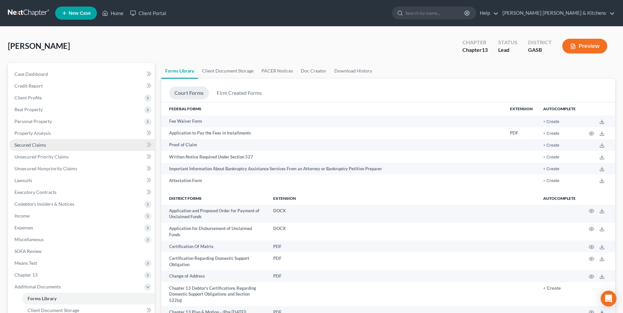
click at [35, 146] on span "Secured Claims" at bounding box center [30, 145] width 32 height 6
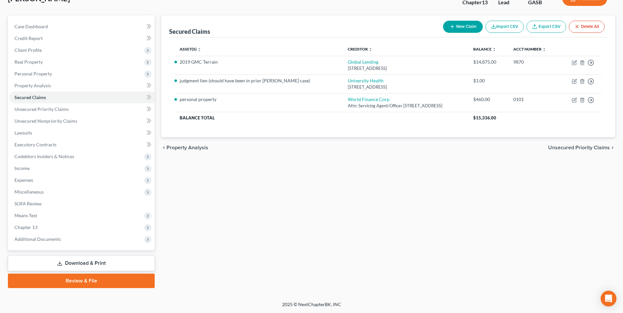
click at [89, 263] on link "Download & Print" at bounding box center [81, 263] width 147 height 15
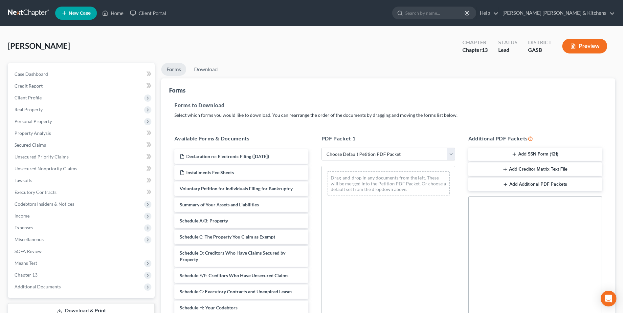
drag, startPoint x: 394, startPoint y: 152, endPoint x: 382, endPoint y: 161, distance: 15.5
click at [394, 152] on select "Choose Default Petition PDF Packet Complete Bankruptcy Petition (all forms and …" at bounding box center [389, 154] width 134 height 13
click at [324, 148] on select "Choose Default Petition PDF Packet Complete Bankruptcy Petition (all forms and …" at bounding box center [389, 154] width 134 height 13
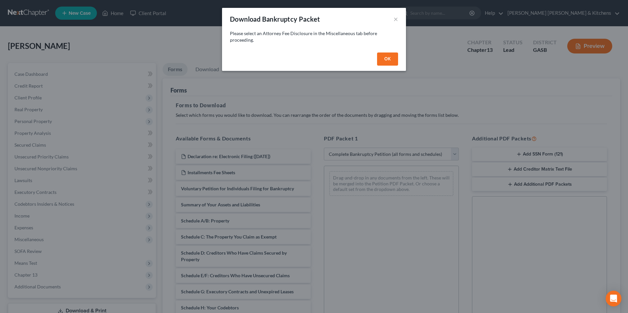
click at [387, 56] on button "OK" at bounding box center [387, 59] width 21 height 13
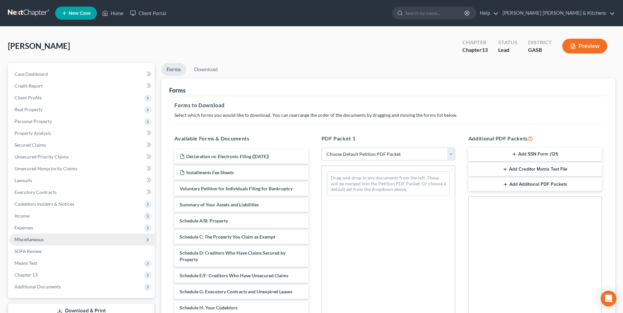
click at [33, 237] on span "Miscellaneous" at bounding box center [28, 240] width 29 height 6
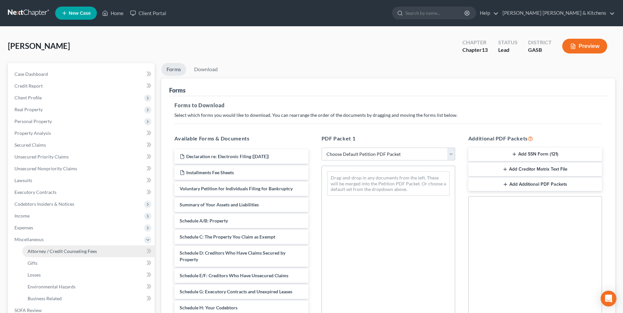
click at [33, 249] on span "Attorney / Credit Counseling Fees" at bounding box center [62, 252] width 69 height 6
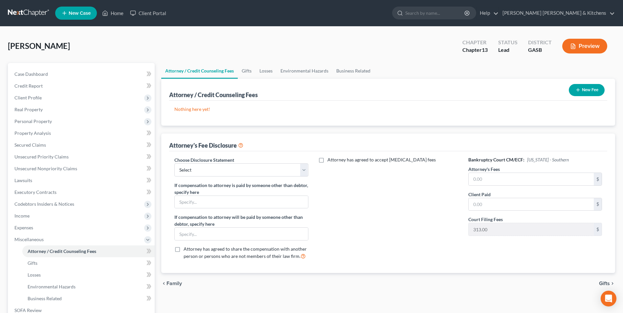
click at [583, 92] on button "New Fee" at bounding box center [587, 90] width 36 height 12
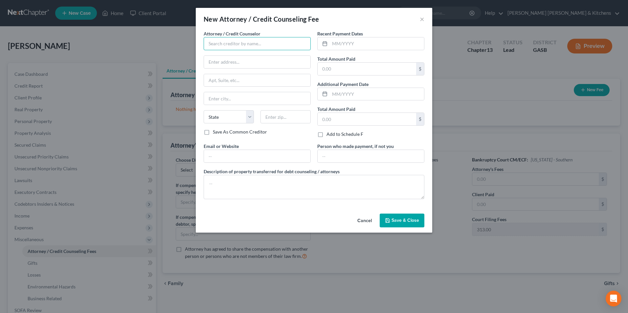
click at [216, 48] on input "text" at bounding box center [257, 43] width 107 height 13
drag, startPoint x: 353, startPoint y: 68, endPoint x: 353, endPoint y: 73, distance: 4.3
click at [353, 68] on input "text" at bounding box center [367, 69] width 99 height 12
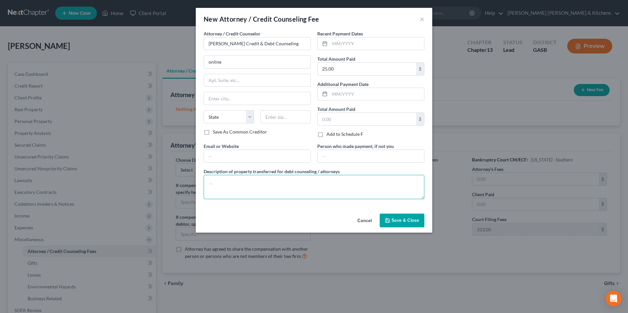
click at [261, 187] on textarea at bounding box center [314, 187] width 221 height 24
click at [388, 220] on icon "button" at bounding box center [387, 220] width 5 height 5
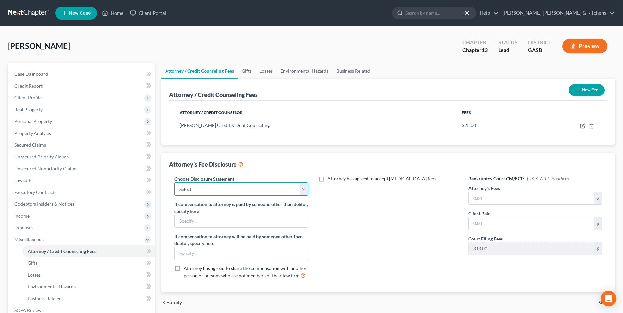
drag, startPoint x: 234, startPoint y: 192, endPoint x: 233, endPoint y: 196, distance: 3.5
click at [234, 192] on select "Select Disclosure of Compensation of Attorney For Debtors" at bounding box center [241, 189] width 134 height 13
click at [174, 183] on select "Select Disclosure of Compensation of Attorney For Debtors" at bounding box center [241, 189] width 134 height 13
click at [479, 200] on input "text" at bounding box center [531, 198] width 125 height 12
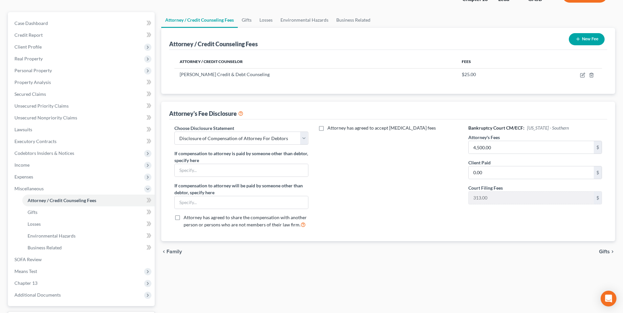
scroll to position [107, 0]
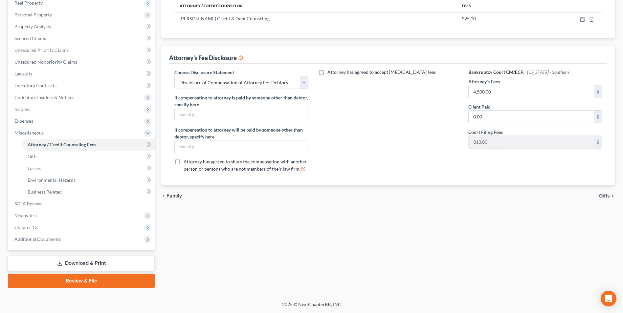
click at [94, 263] on link "Download & Print" at bounding box center [81, 263] width 147 height 15
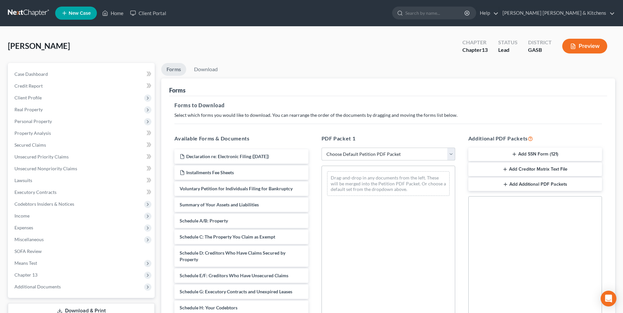
click at [351, 151] on select "Choose Default Petition PDF Packet Complete Bankruptcy Petition (all forms and …" at bounding box center [389, 154] width 134 height 13
click at [322, 148] on select "Choose Default Petition PDF Packet Complete Bankruptcy Petition (all forms and …" at bounding box center [389, 154] width 134 height 13
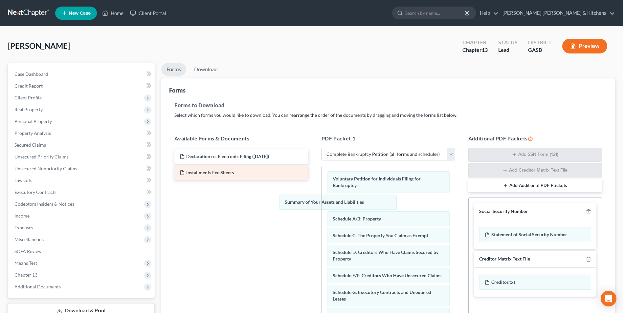
drag, startPoint x: 399, startPoint y: 203, endPoint x: 242, endPoint y: 177, distance: 159.5
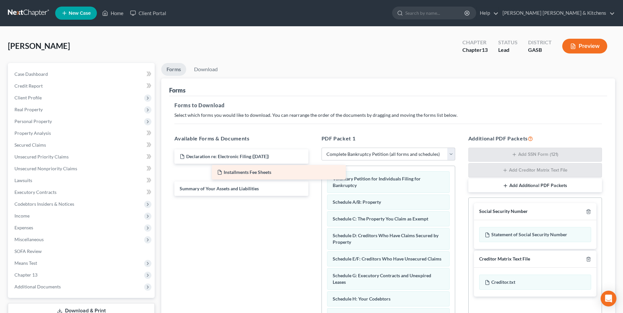
drag, startPoint x: 243, startPoint y: 174, endPoint x: 324, endPoint y: 174, distance: 80.2
click at [313, 174] on div "Installments Fee Sheets Declaration re: Electronic Filing ([DATE]) Installments…" at bounding box center [241, 173] width 144 height 47
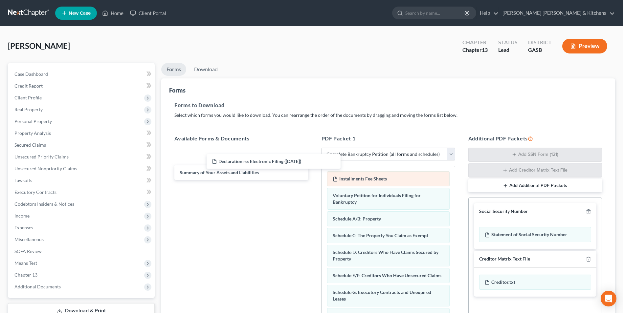
drag, startPoint x: 257, startPoint y: 158, endPoint x: 400, endPoint y: 191, distance: 147.2
click at [313, 179] on div "Declaration re: Electronic Filing ([DATE]) Declaration re: Electronic Filing ([…" at bounding box center [241, 165] width 144 height 31
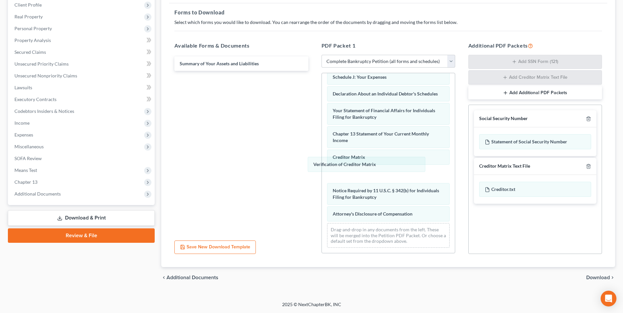
scroll to position [186, 0]
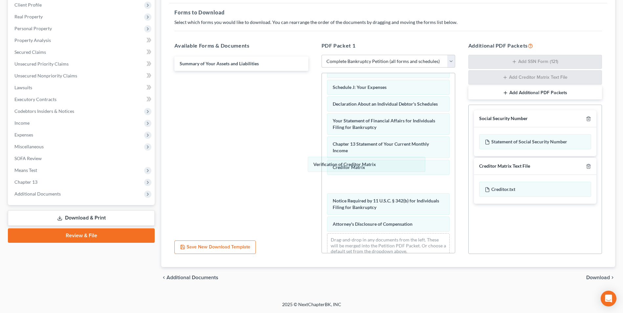
drag, startPoint x: 344, startPoint y: 175, endPoint x: 192, endPoint y: 99, distance: 169.9
click at [322, 89] on div "Verification of Creditor Matrix Declaration re: Electronic Filing ([DATE]) Inst…" at bounding box center [388, 75] width 133 height 376
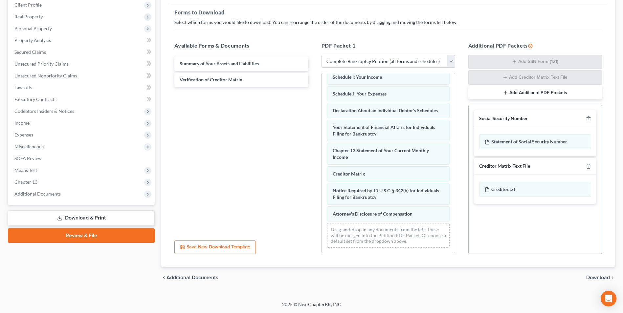
click at [592, 275] on span "Download" at bounding box center [599, 277] width 24 height 5
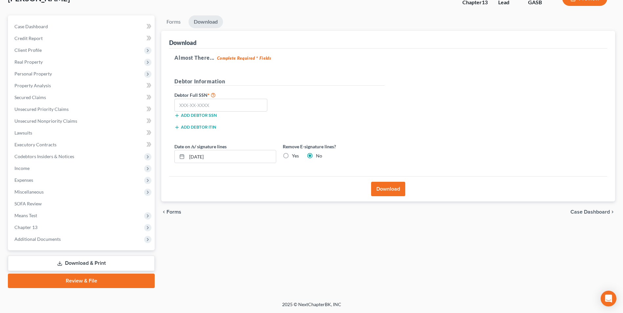
scroll to position [48, 0]
click at [193, 107] on input "text" at bounding box center [220, 105] width 93 height 13
drag, startPoint x: 175, startPoint y: 165, endPoint x: 155, endPoint y: 163, distance: 20.1
click at [155, 163] on div "Petition Navigation Case Dashboard Payments Invoices Payments Payments Credit R…" at bounding box center [312, 151] width 614 height 273
click at [292, 156] on label "Yes" at bounding box center [295, 156] width 7 height 7
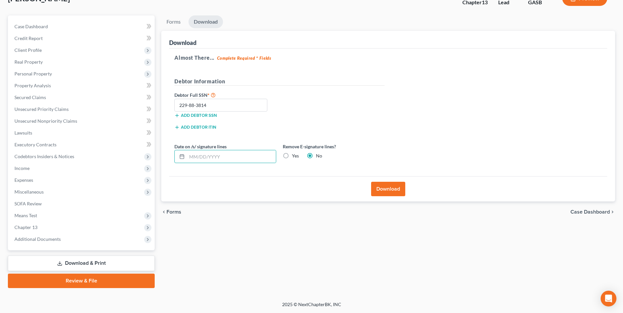
click at [295, 156] on input "Yes" at bounding box center [297, 155] width 4 height 4
click at [385, 188] on button "Download" at bounding box center [388, 189] width 34 height 14
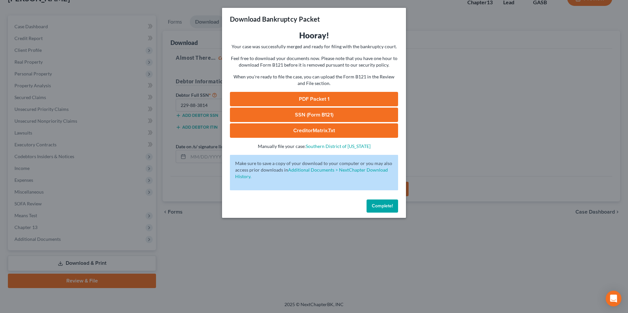
click at [329, 113] on link "SSN (Form B121)" at bounding box center [314, 115] width 168 height 14
drag, startPoint x: 306, startPoint y: 99, endPoint x: 393, endPoint y: 133, distance: 93.4
click at [306, 99] on link "PDF Packet 1" at bounding box center [314, 99] width 168 height 14
click at [242, 274] on div "Download Bankruptcy Packet Hooray! Your case was successfully merged and ready …" at bounding box center [314, 156] width 628 height 313
